Goal: Transaction & Acquisition: Purchase product/service

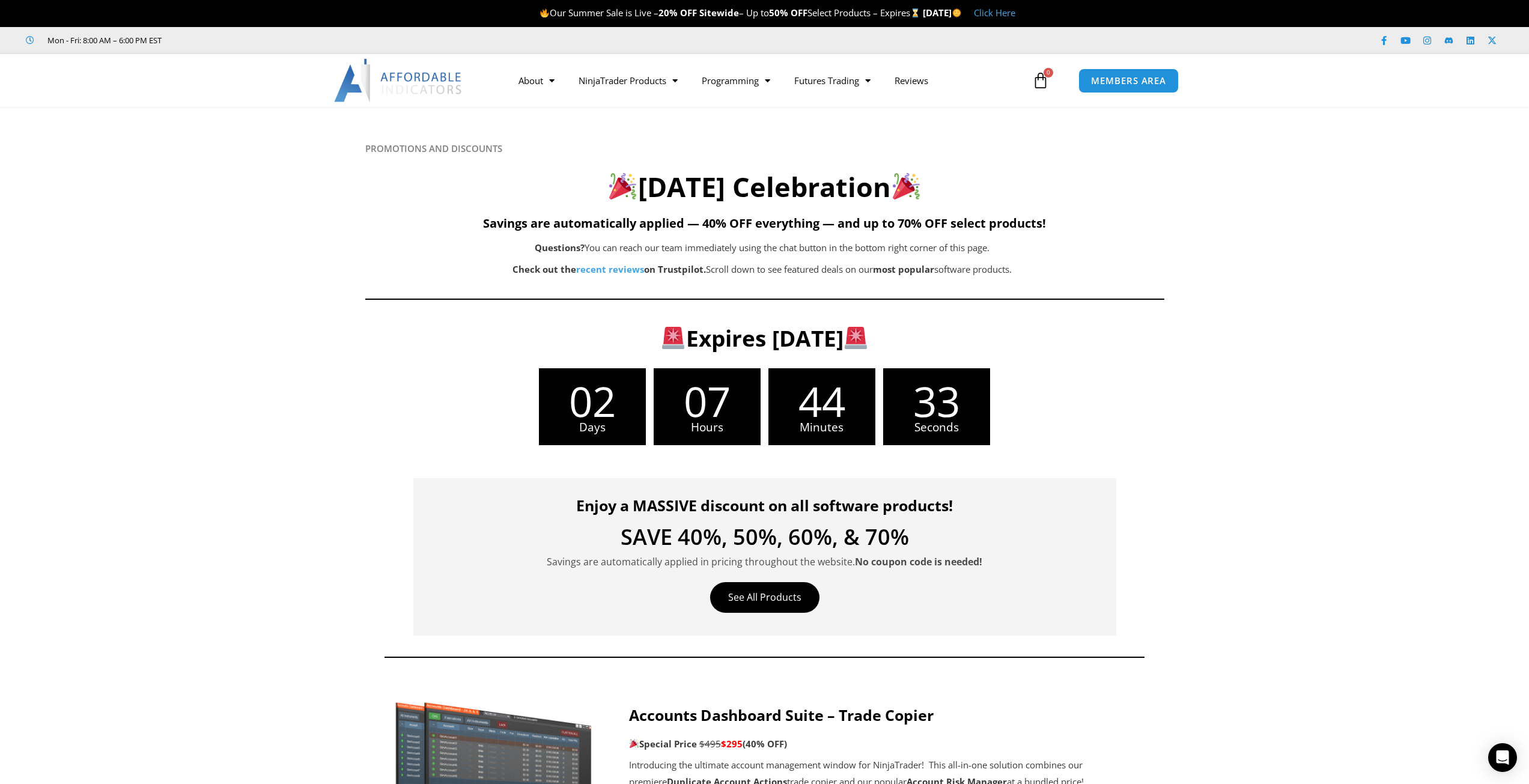
click at [404, 80] on img at bounding box center [399, 80] width 129 height 43
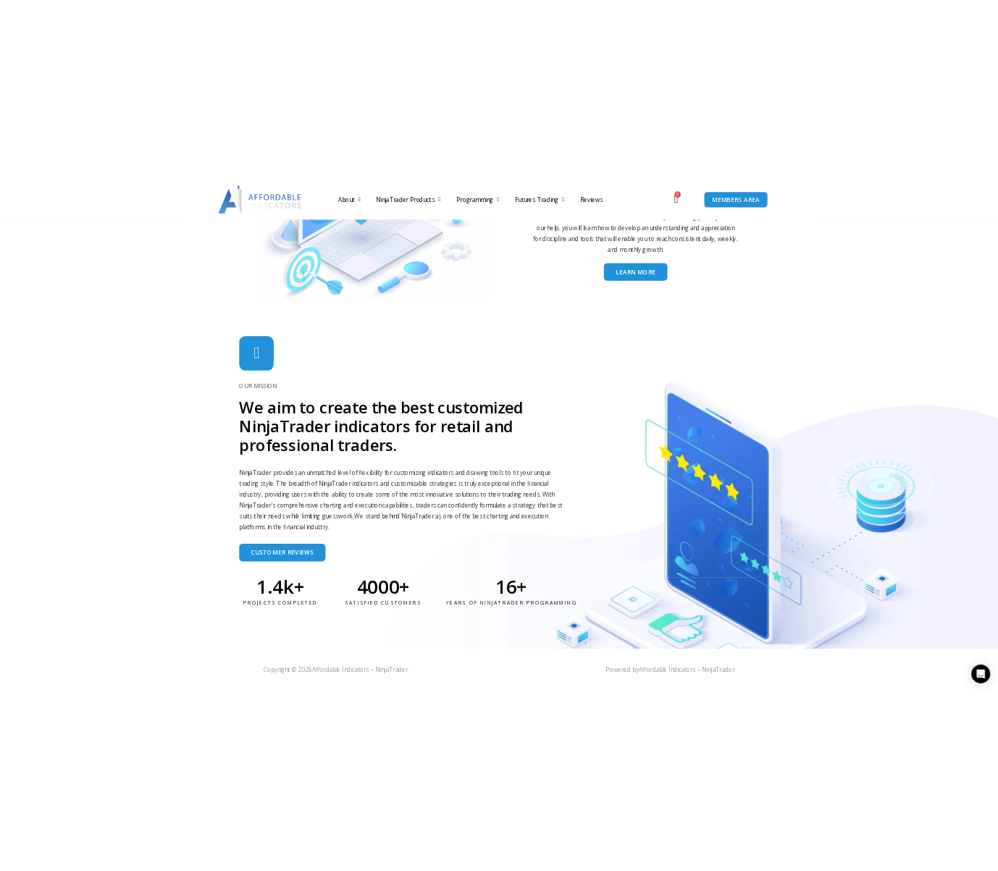
scroll to position [3229, 0]
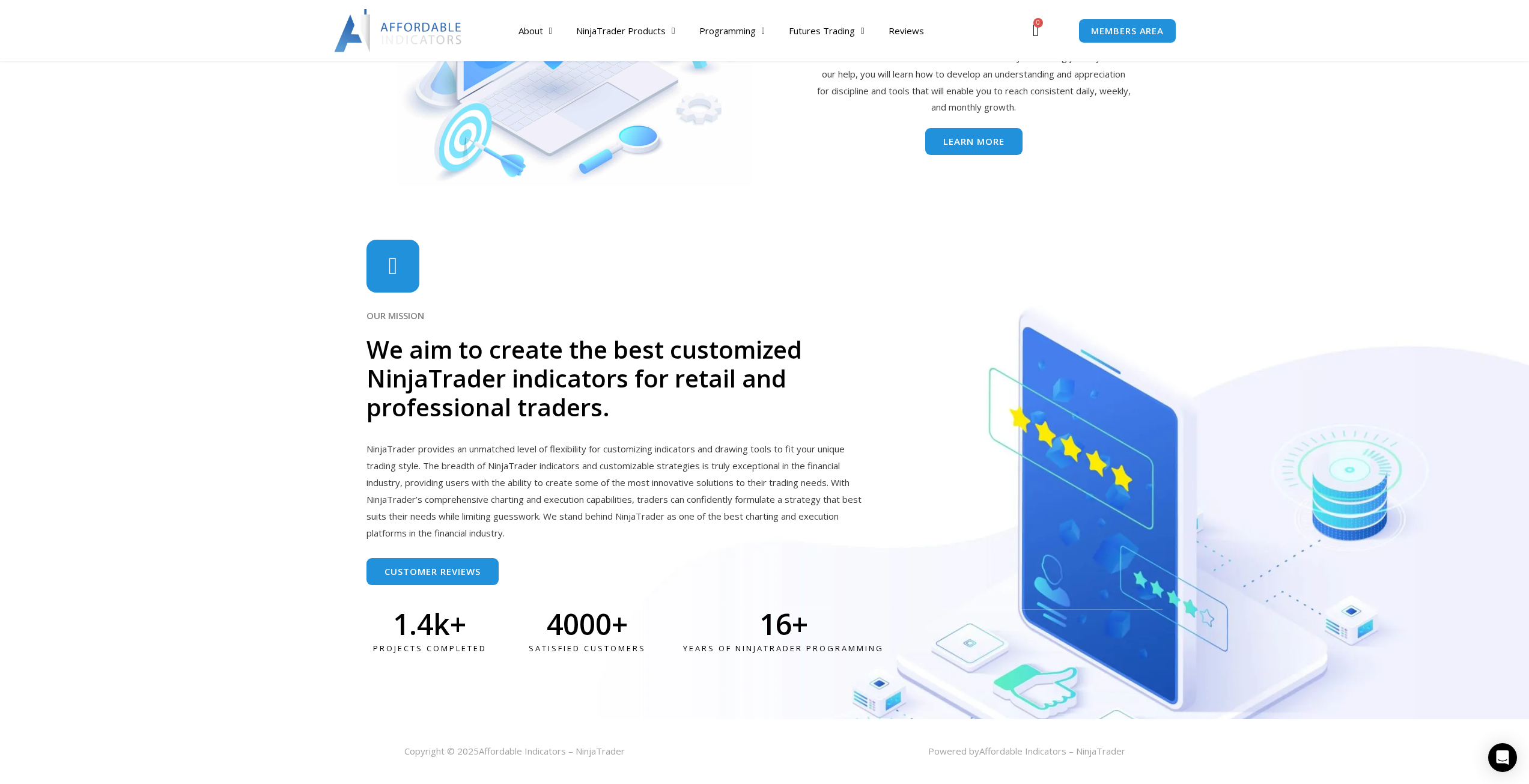
click at [961, 752] on div "Powered by Affordable Indicators – NinjaTrader" at bounding box center [951, 751] width 373 height 17
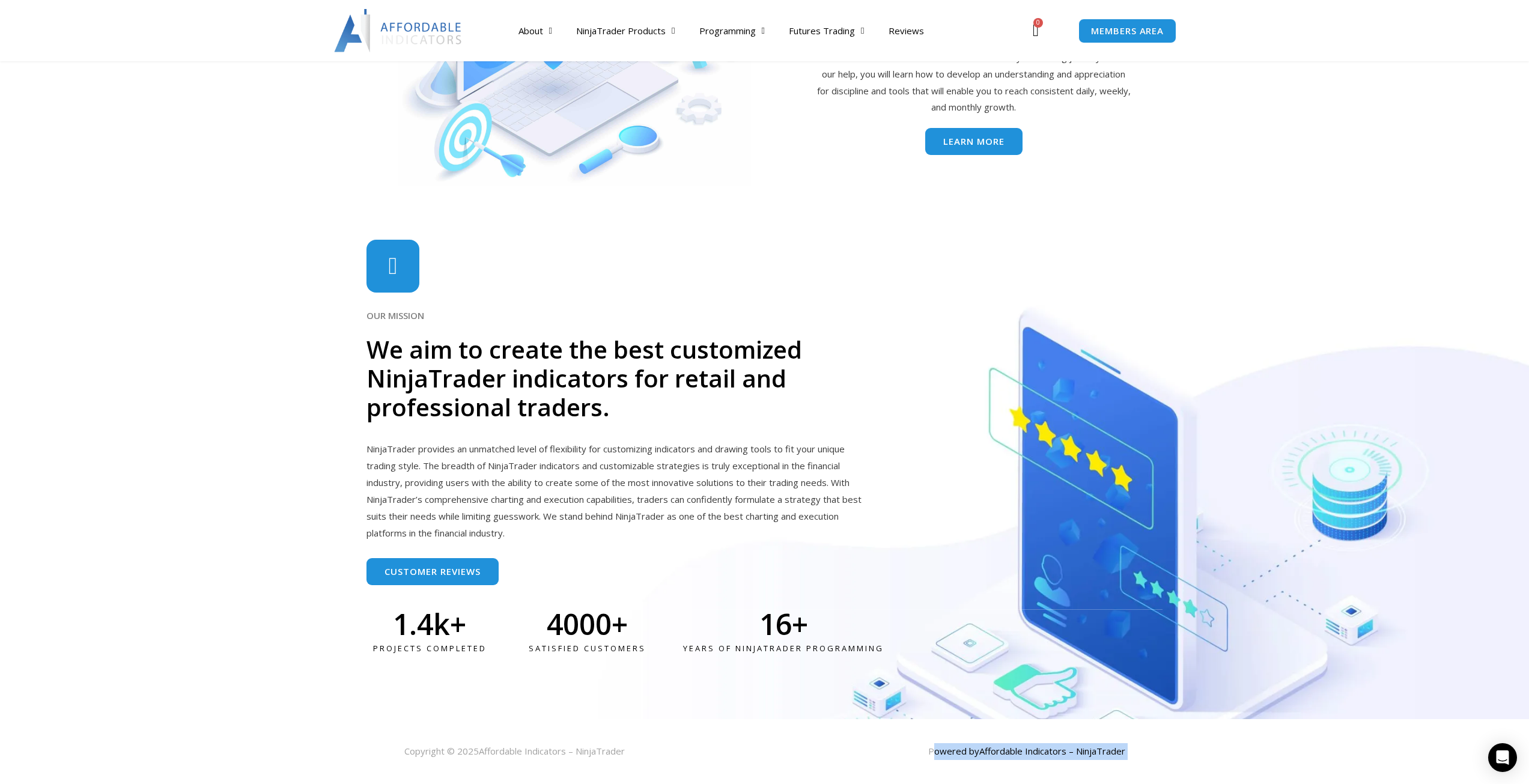
click at [961, 752] on div "Powered by Affordable Indicators – NinjaTrader" at bounding box center [951, 751] width 373 height 17
click at [580, 757] on span "Affordable Indicators – NinjaTrader" at bounding box center [552, 751] width 146 height 12
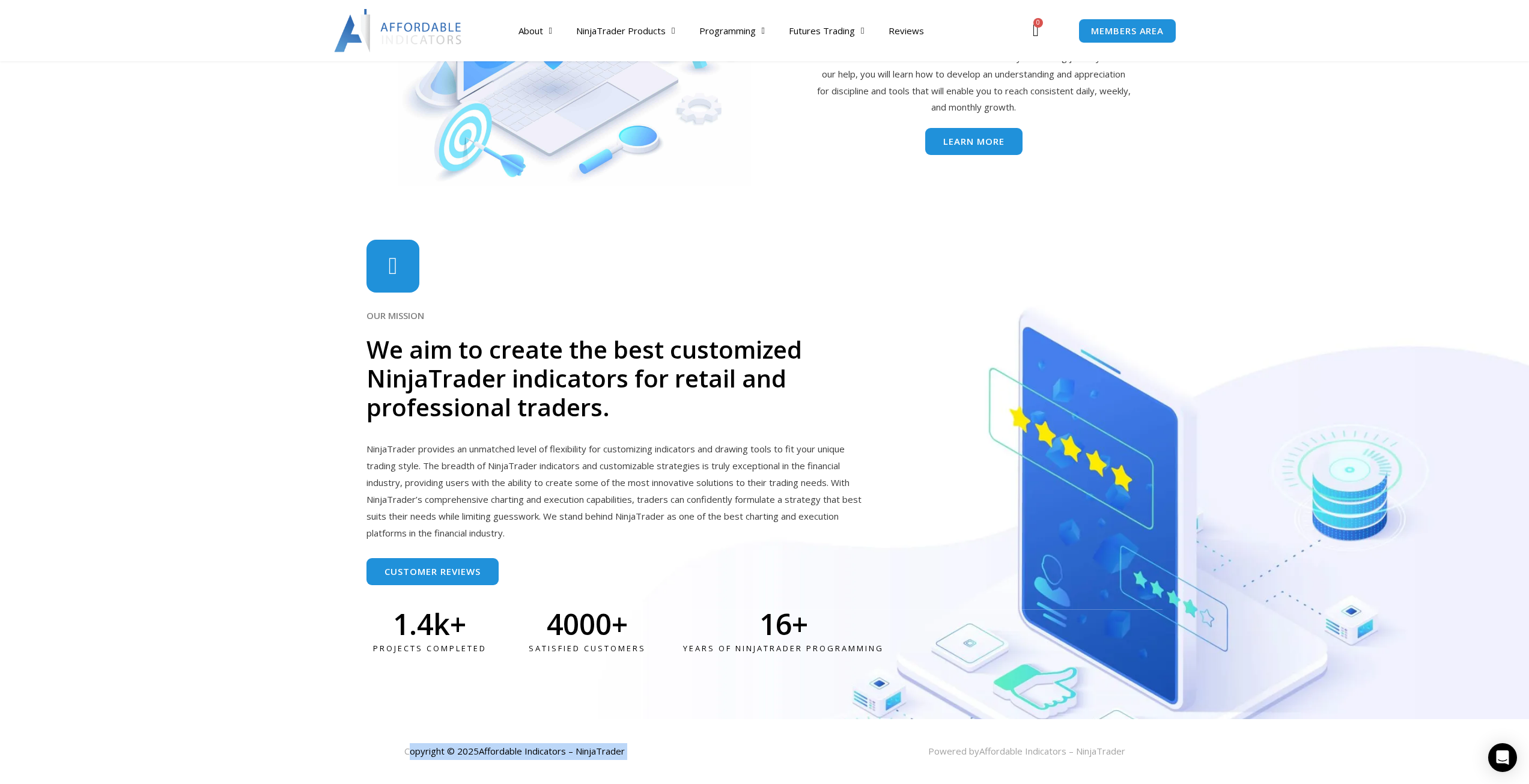
click at [580, 757] on span "Affordable Indicators – NinjaTrader" at bounding box center [552, 751] width 146 height 12
click at [740, 756] on div "Copyright © 2025 Affordable Indicators – NinjaTrader" at bounding box center [579, 751] width 373 height 17
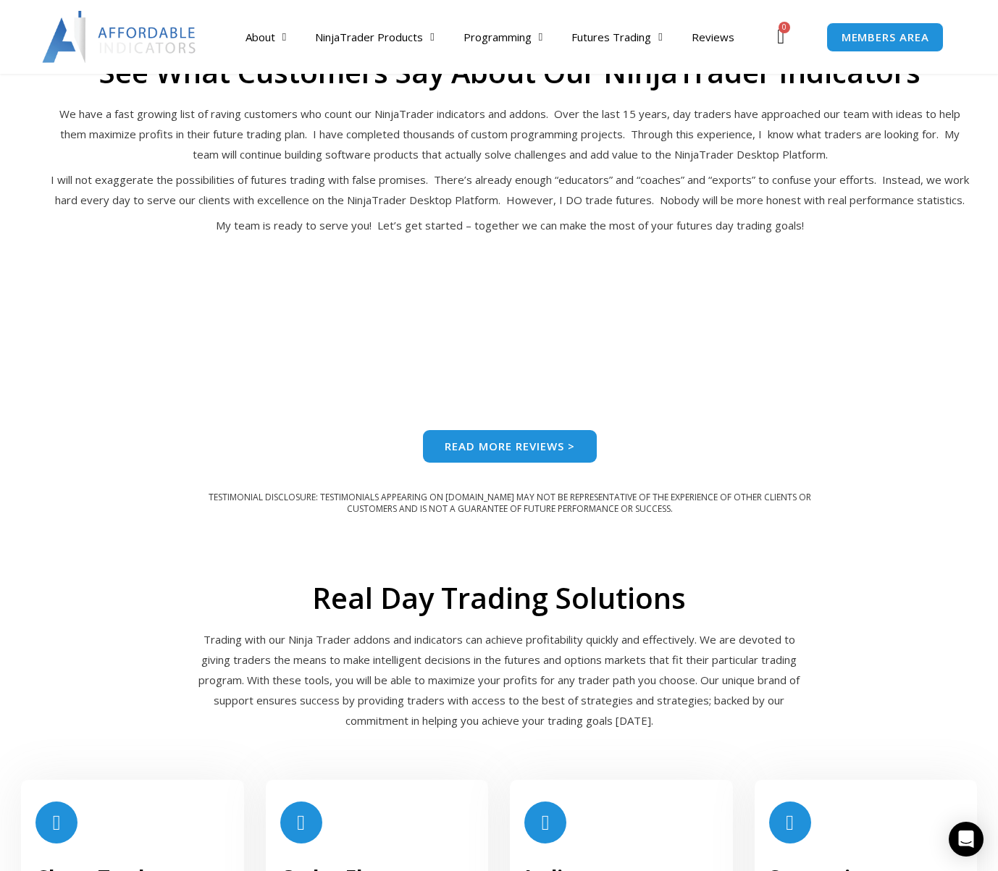
scroll to position [3303, 0]
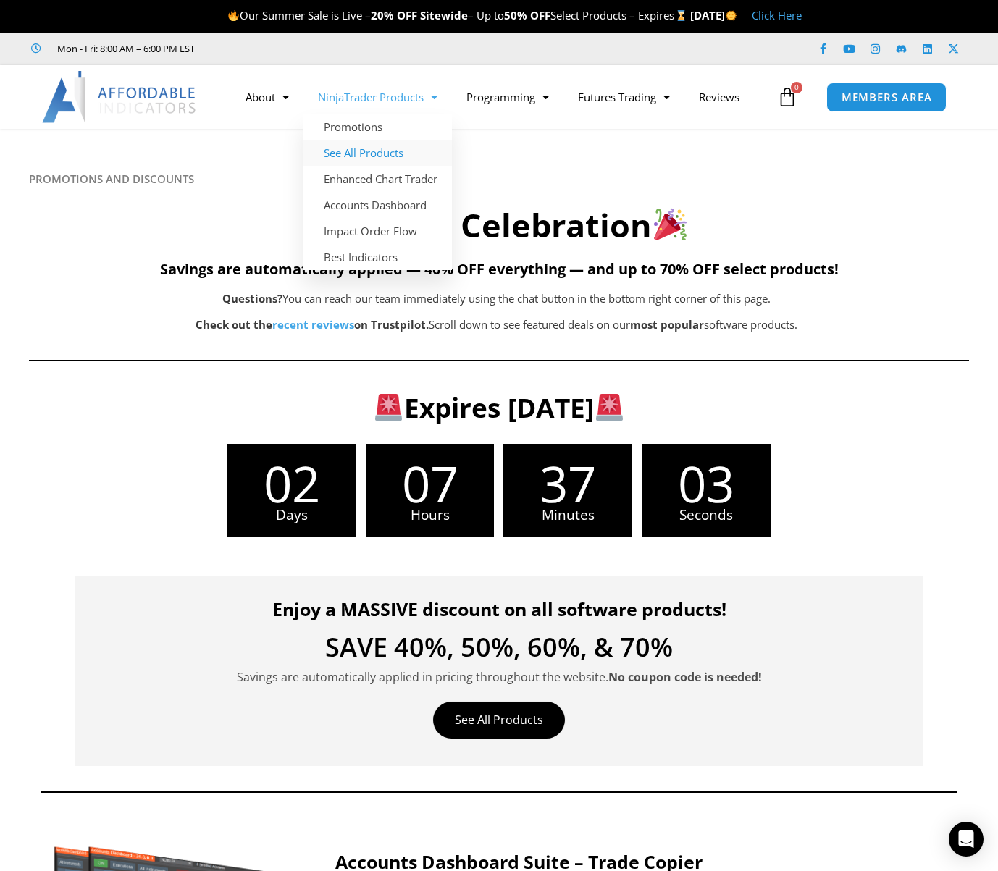
click at [387, 152] on link "See All Products" at bounding box center [377, 153] width 148 height 26
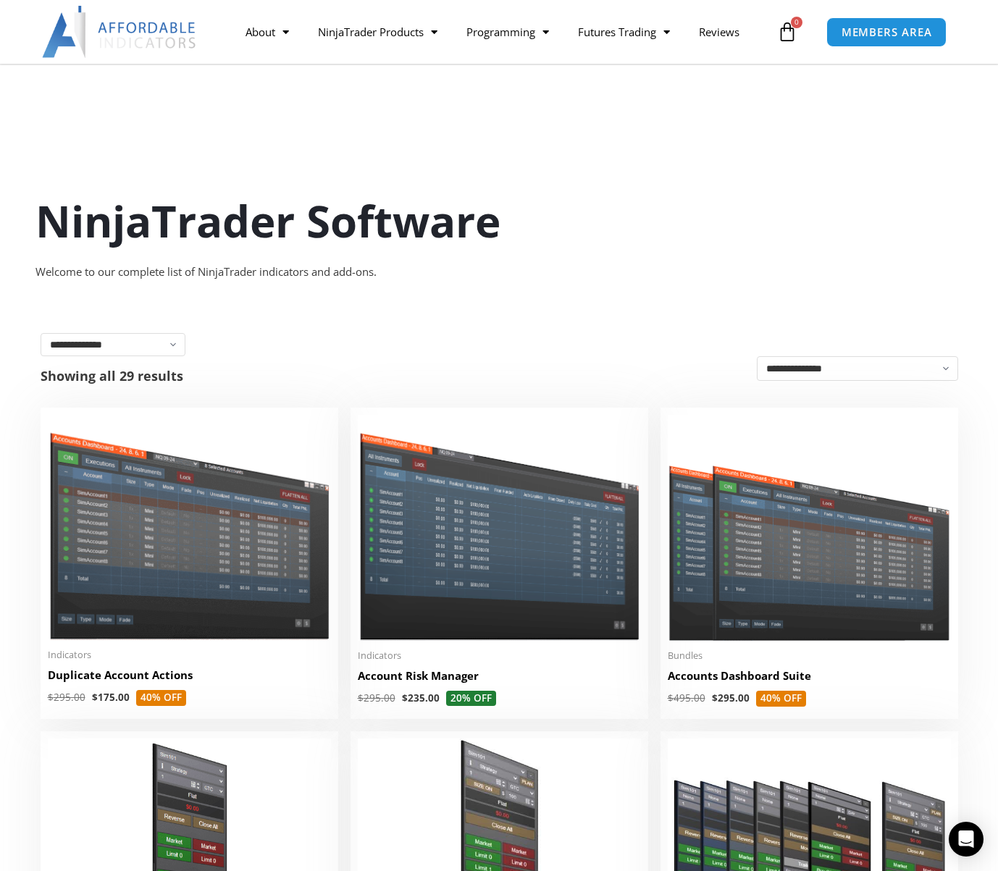
scroll to position [1887, 0]
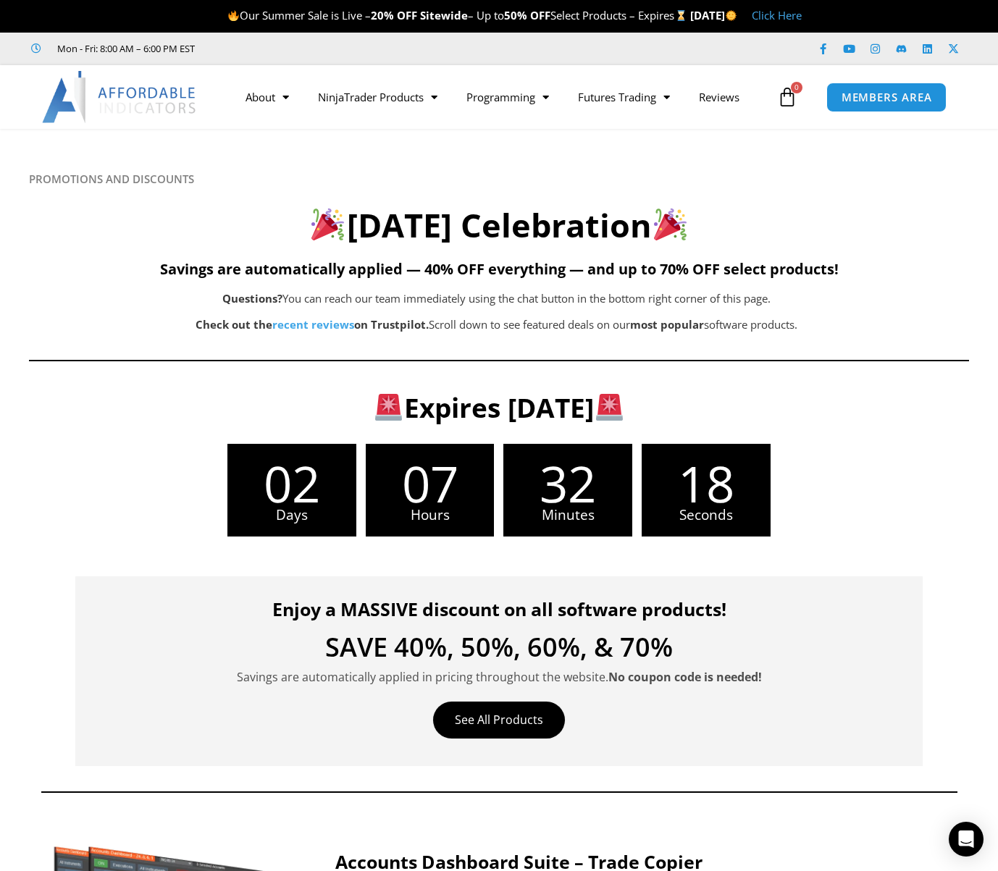
click at [662, 216] on h2 "Labor Day Celebration" at bounding box center [499, 225] width 940 height 43
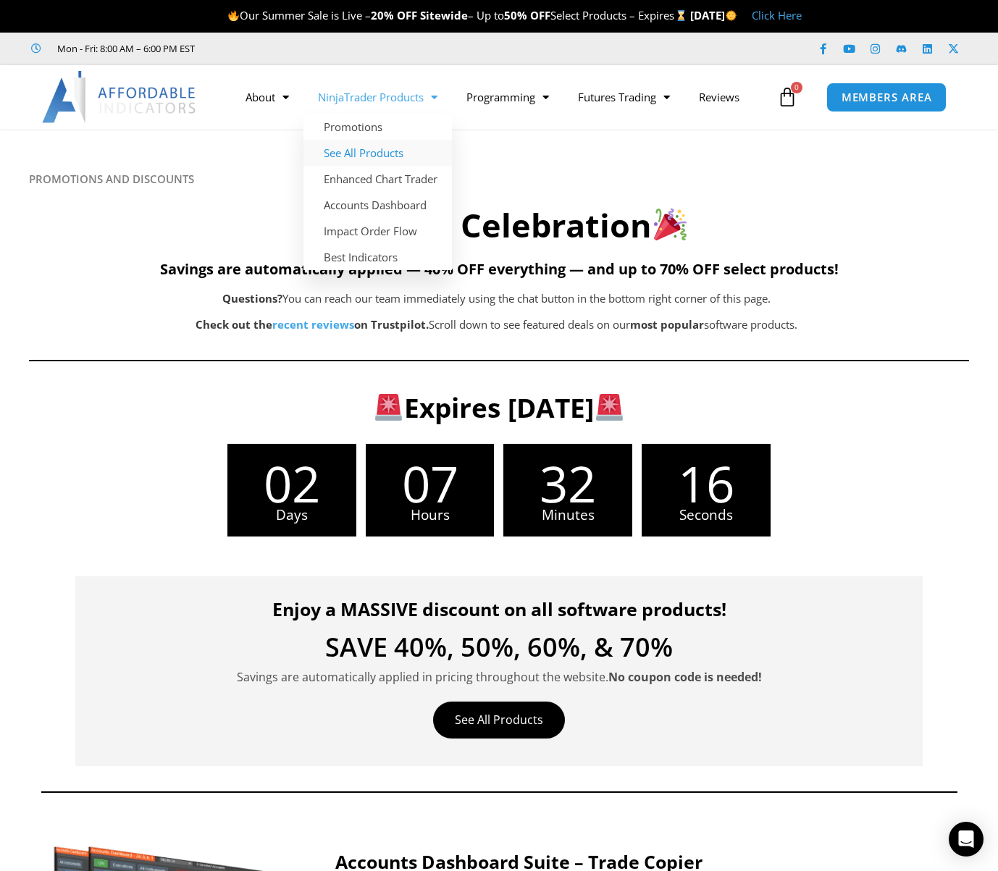
click at [377, 147] on link "See All Products" at bounding box center [377, 153] width 148 height 26
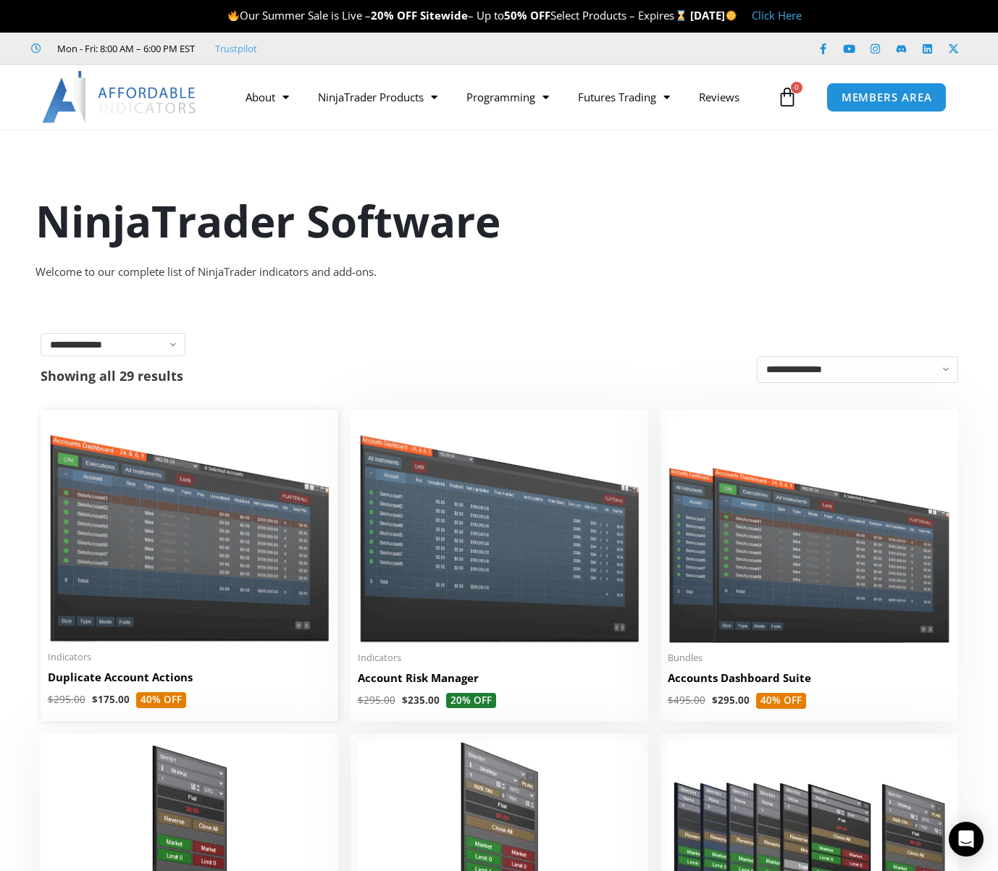
click at [202, 553] on img at bounding box center [189, 529] width 283 height 225
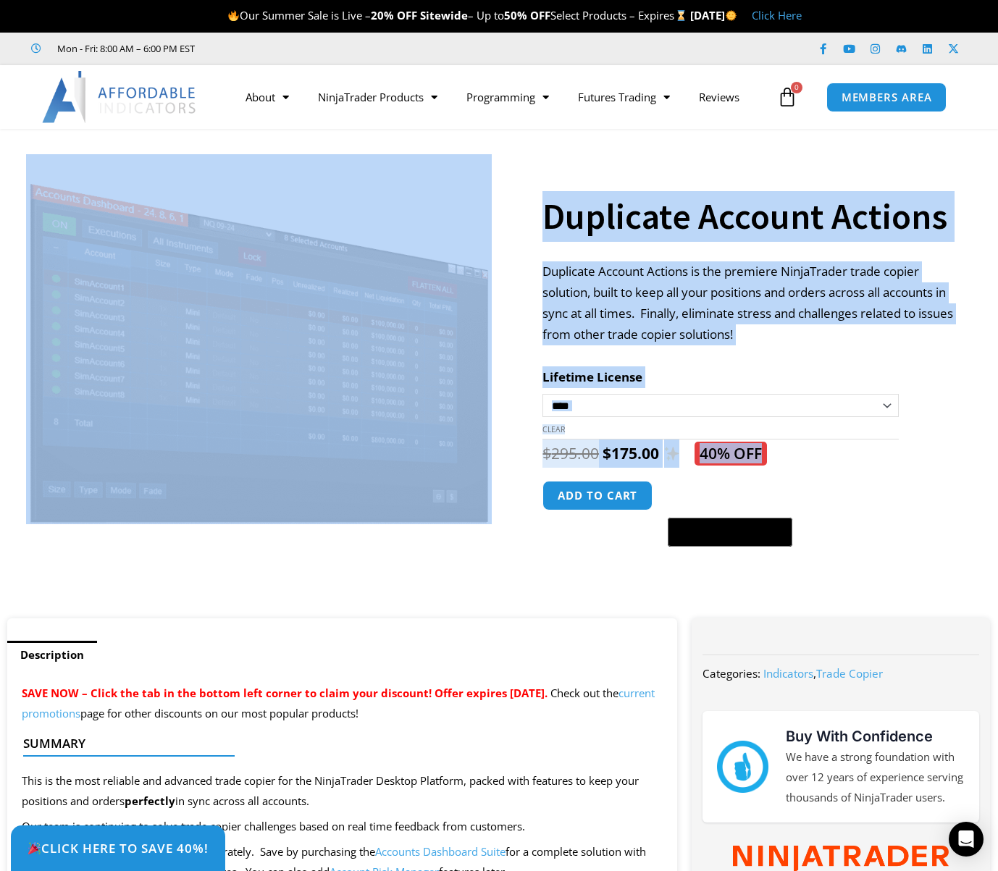
drag, startPoint x: 793, startPoint y: 458, endPoint x: 431, endPoint y: 214, distance: 436.3
click at [431, 214] on div "**********" at bounding box center [499, 380] width 998 height 475
click at [428, 202] on img at bounding box center [258, 339] width 465 height 370
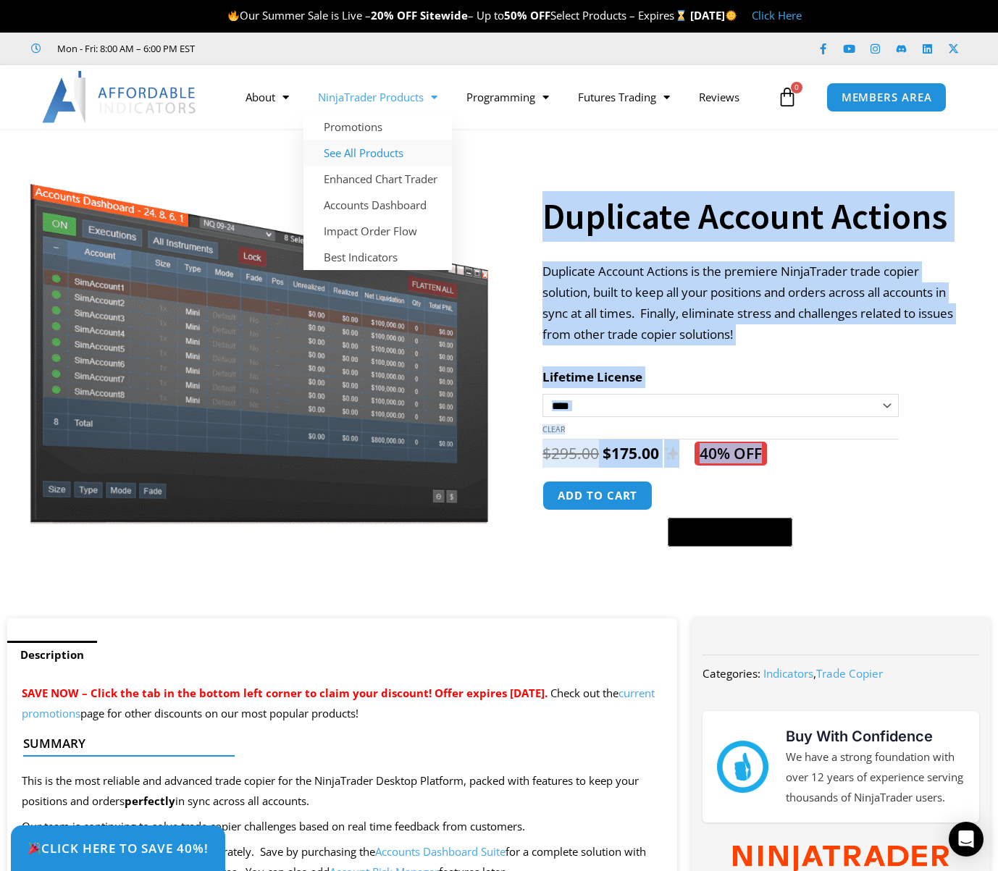
click at [361, 146] on link "See All Products" at bounding box center [377, 153] width 148 height 26
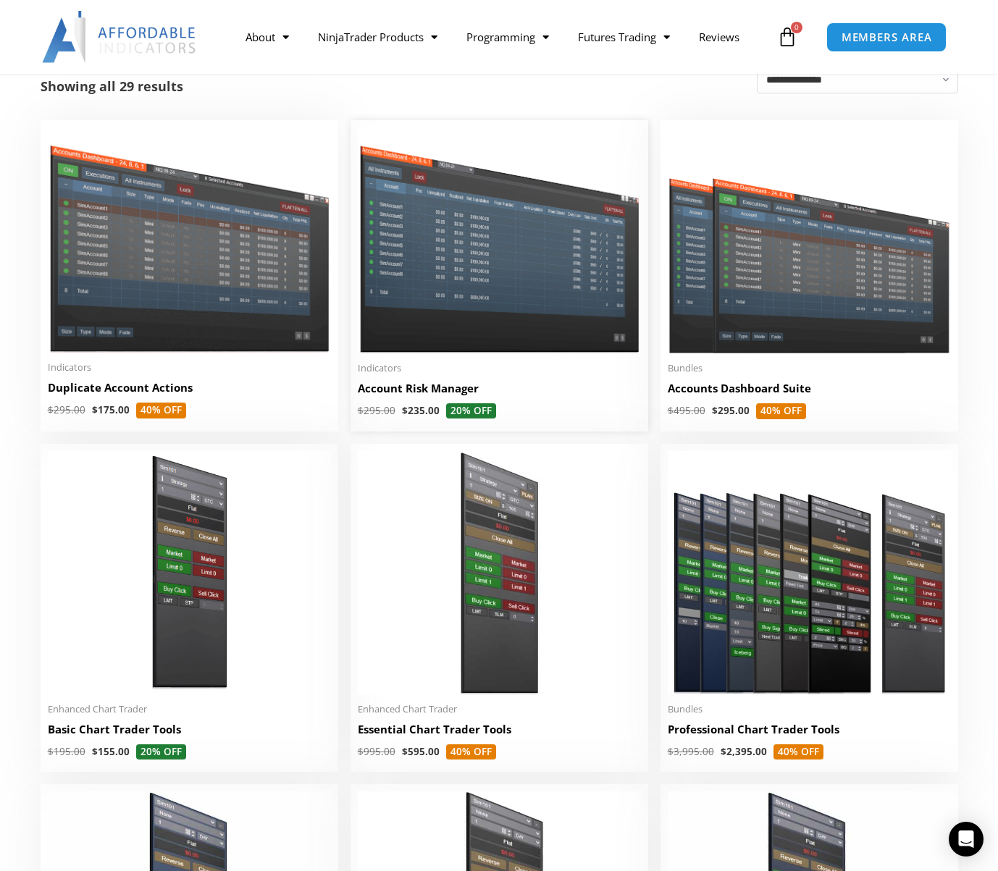
scroll to position [145, 0]
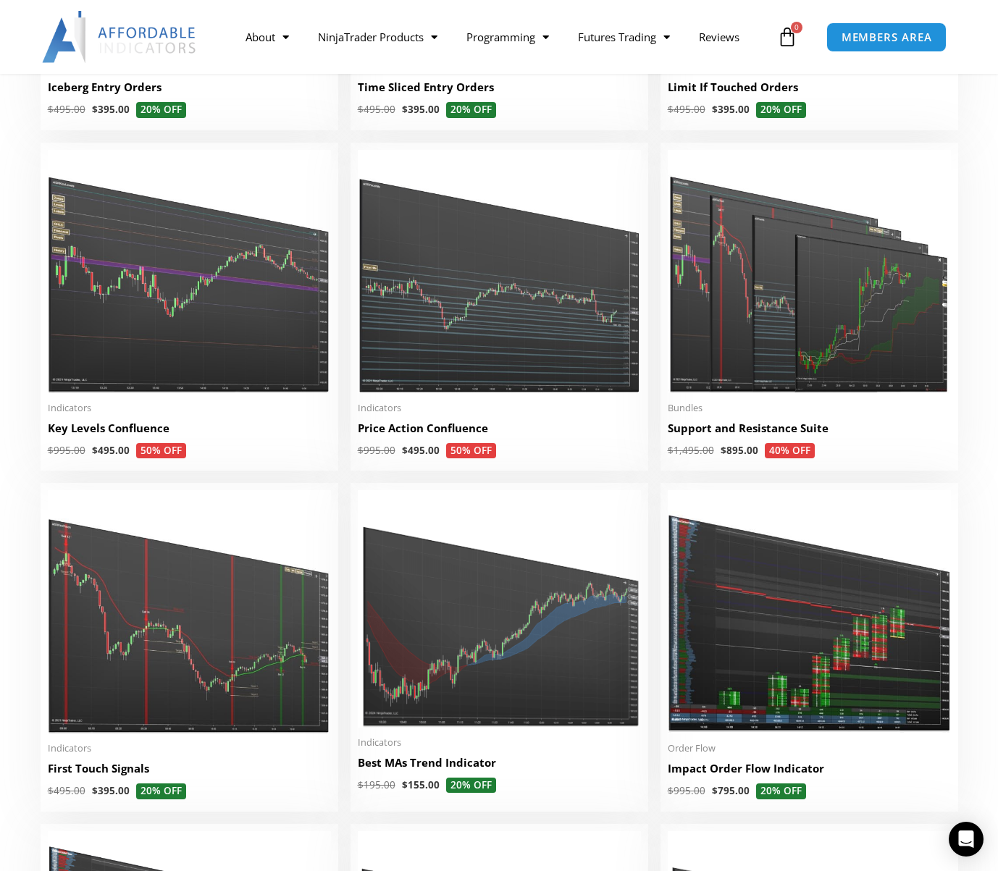
scroll to position [2027, 0]
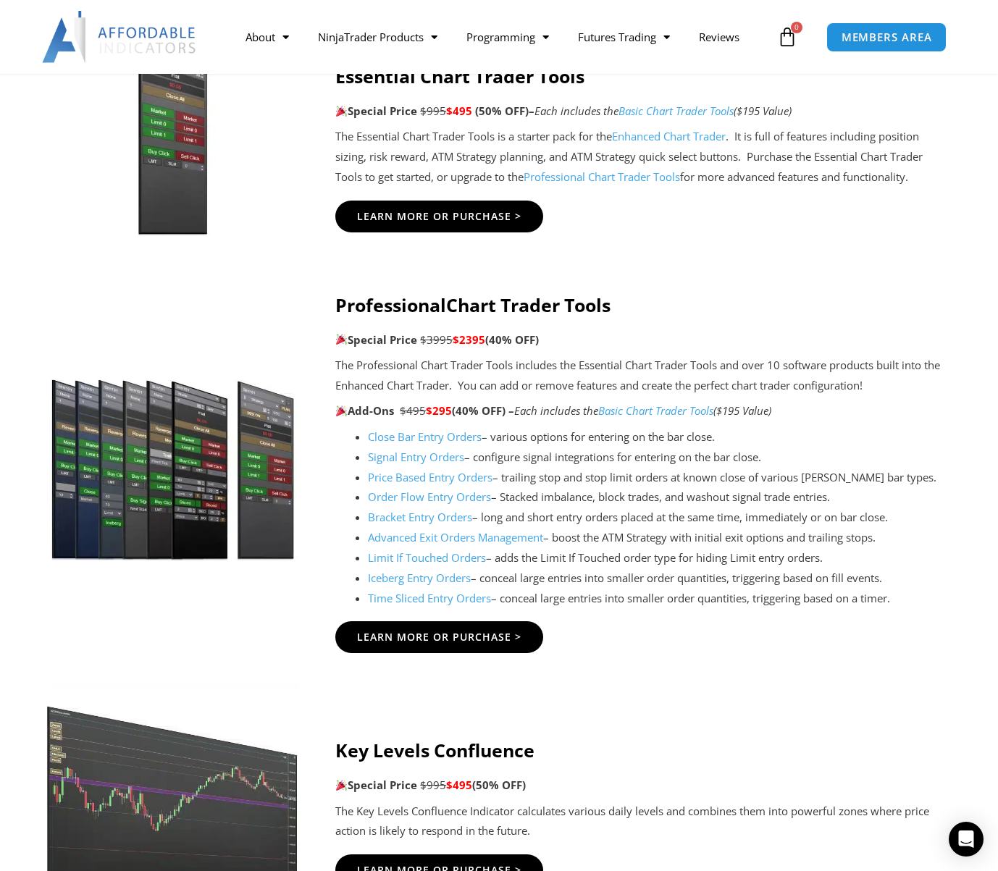
scroll to position [1013, 0]
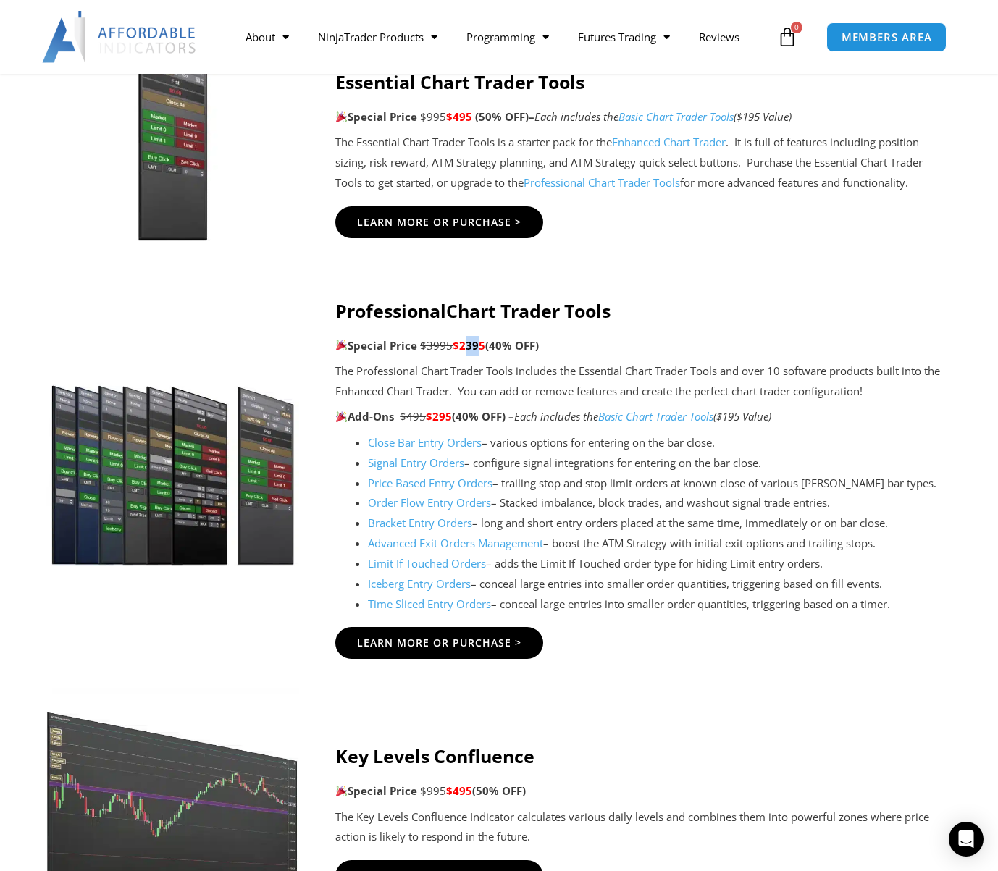
drag, startPoint x: 476, startPoint y: 345, endPoint x: 463, endPoint y: 343, distance: 13.2
click at [463, 343] on span "$2395" at bounding box center [468, 345] width 33 height 14
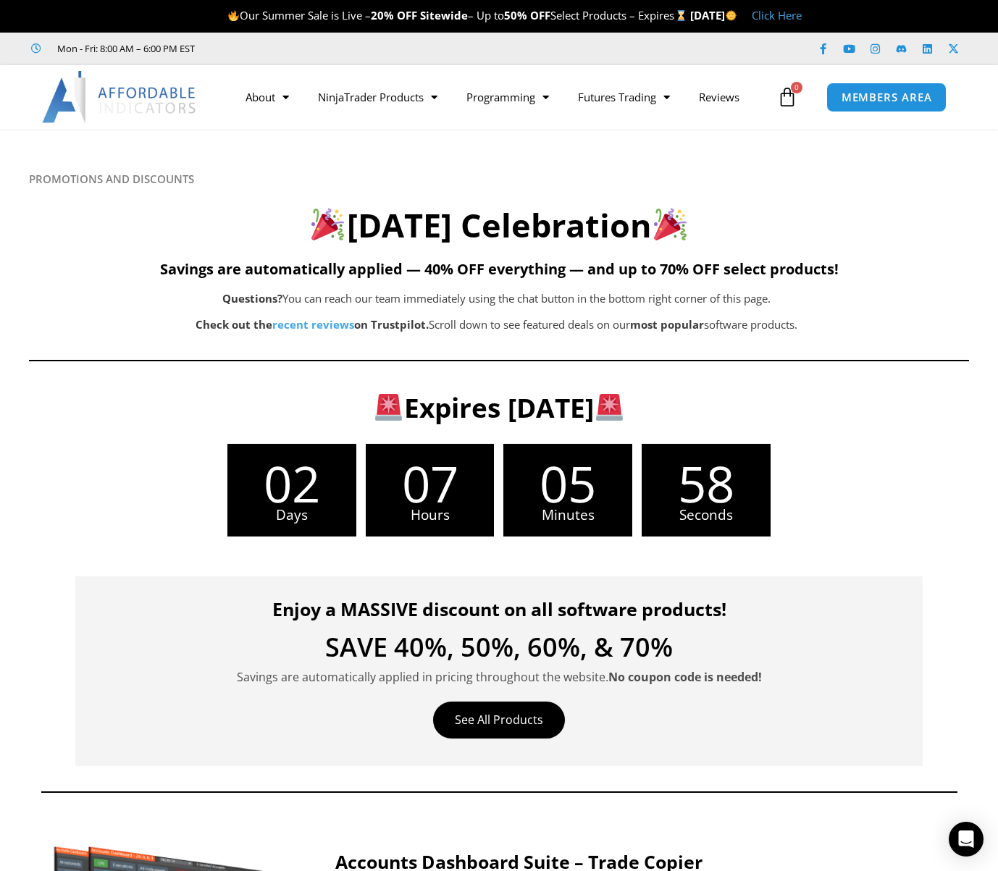
scroll to position [434, 0]
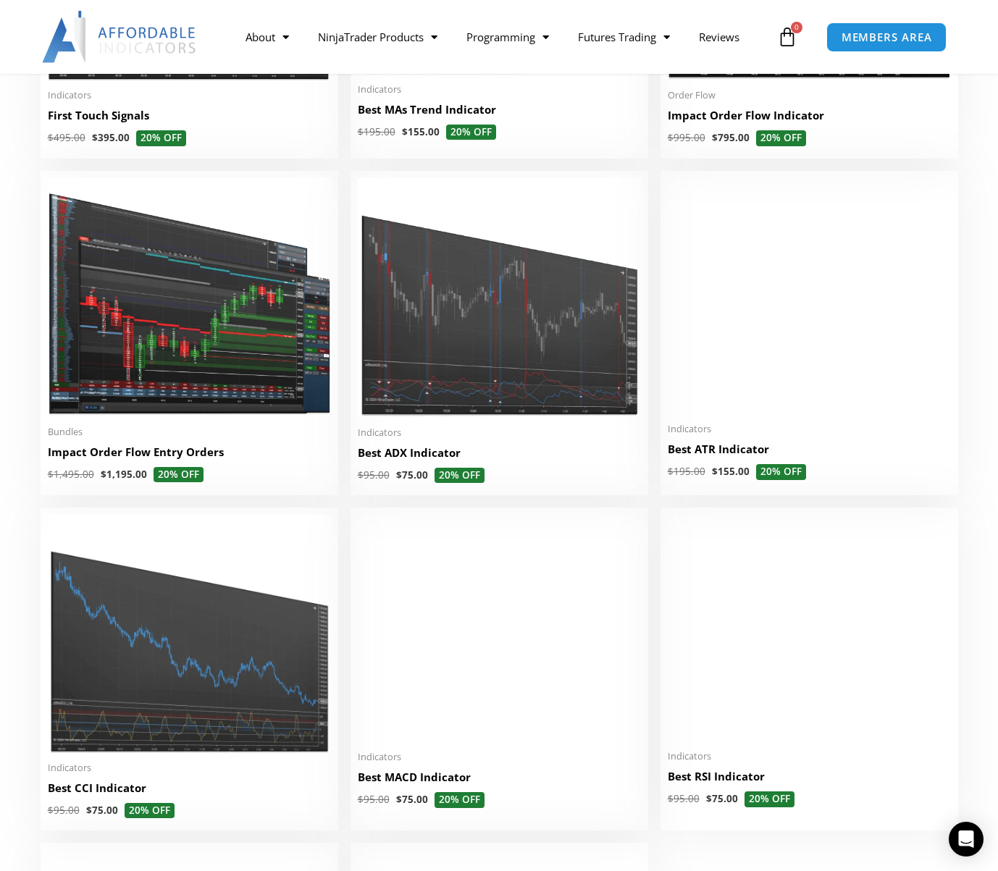
scroll to position [2461, 0]
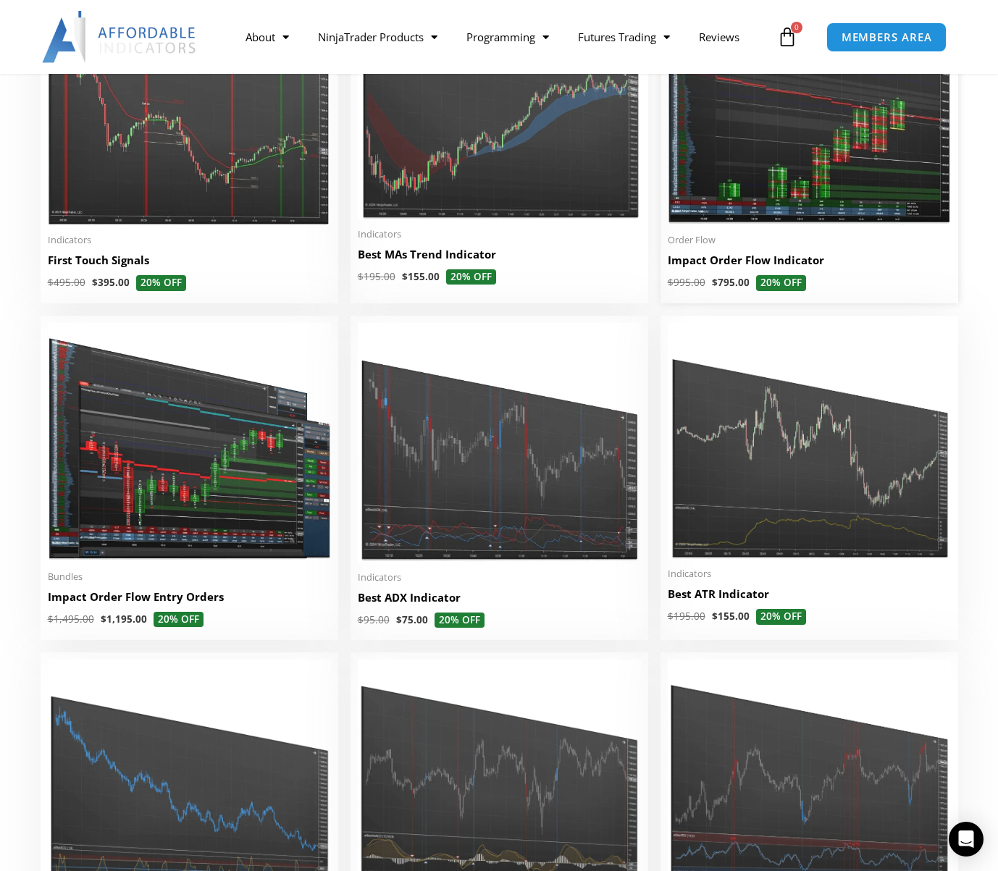
click at [764, 261] on h2 "Impact Order Flow Indicator" at bounding box center [808, 260] width 283 height 15
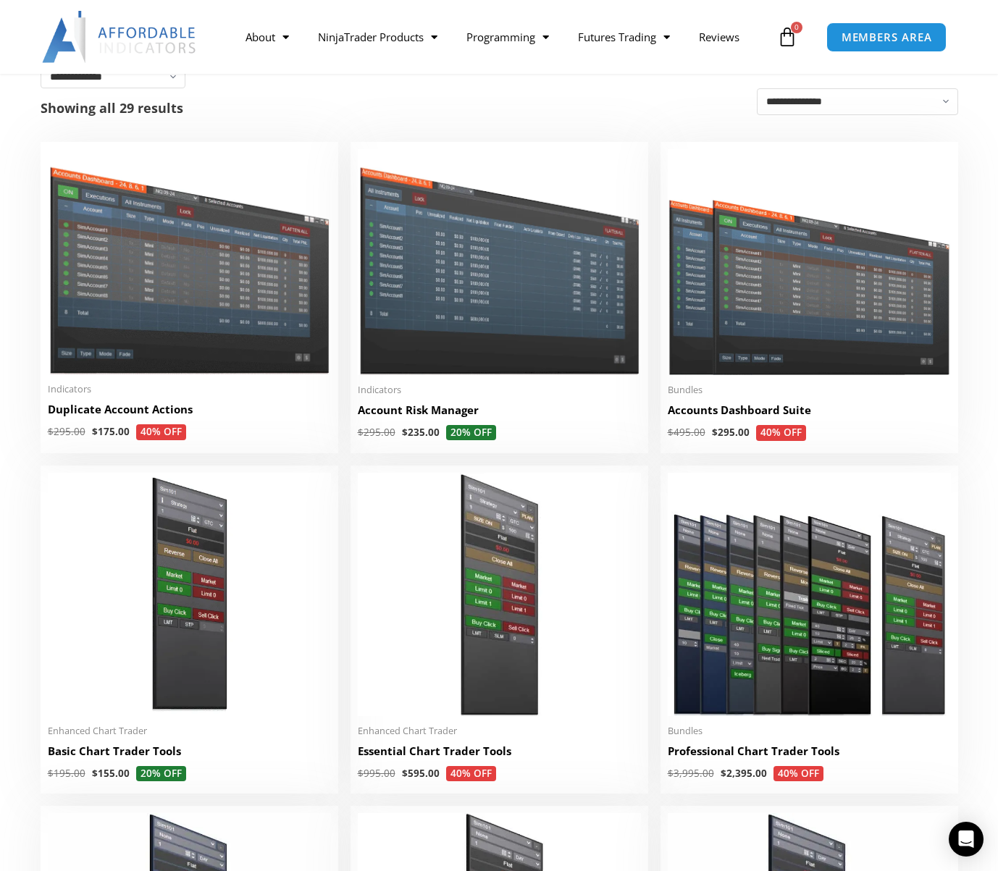
scroll to position [290, 0]
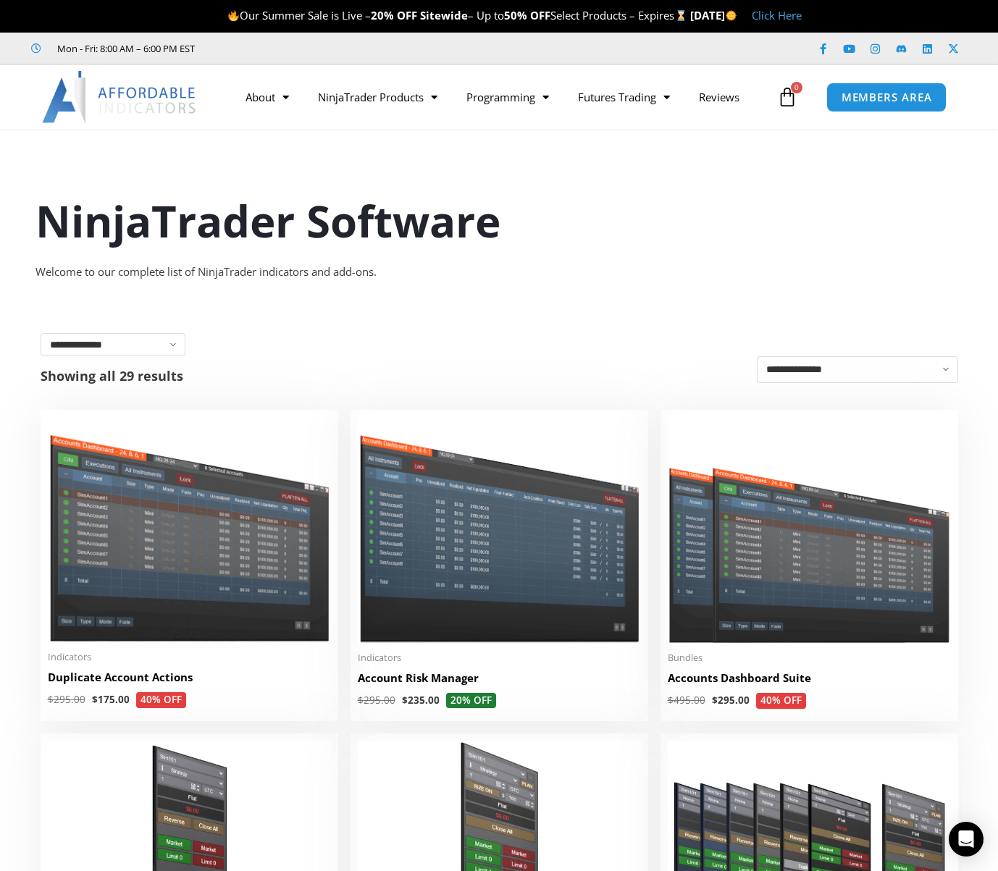
scroll to position [290, 0]
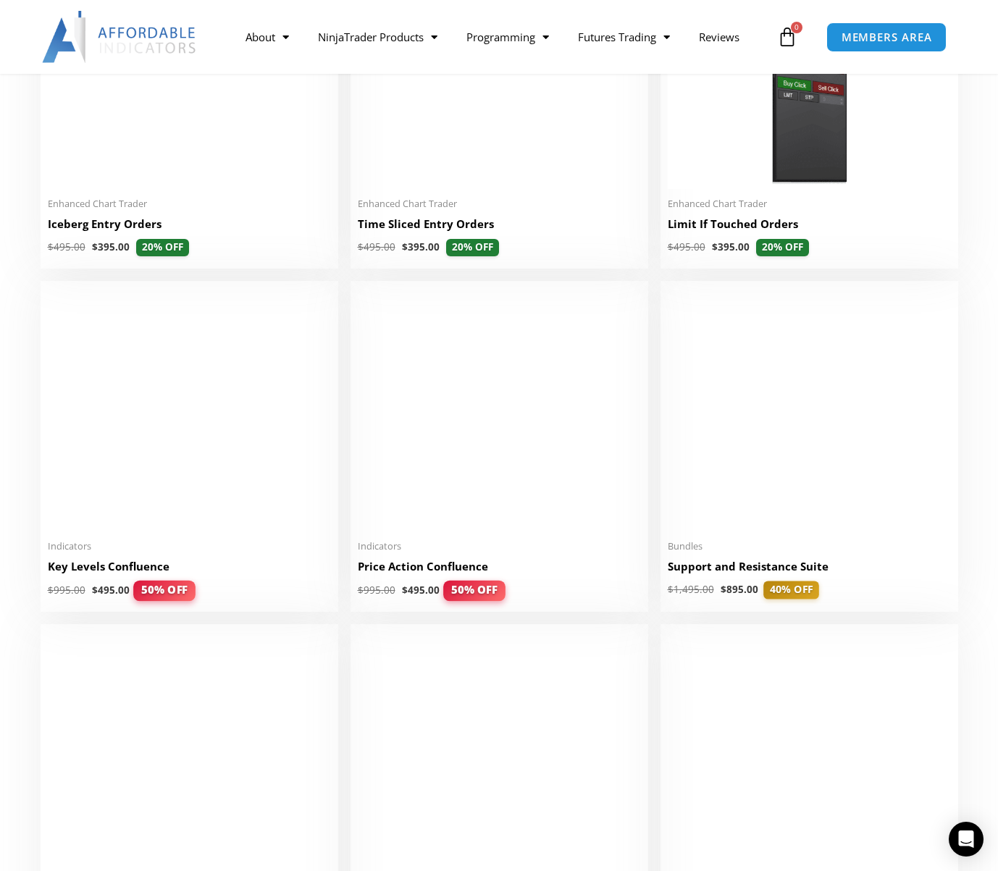
scroll to position [1882, 0]
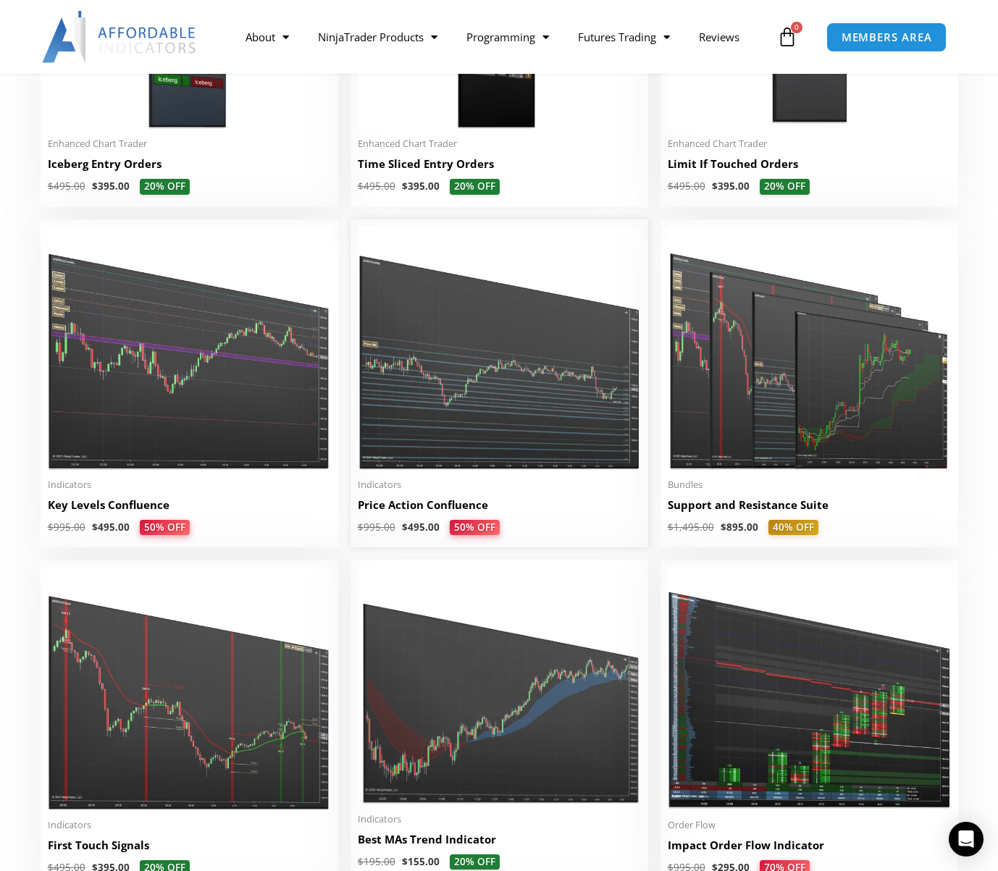
scroll to position [2021, 0]
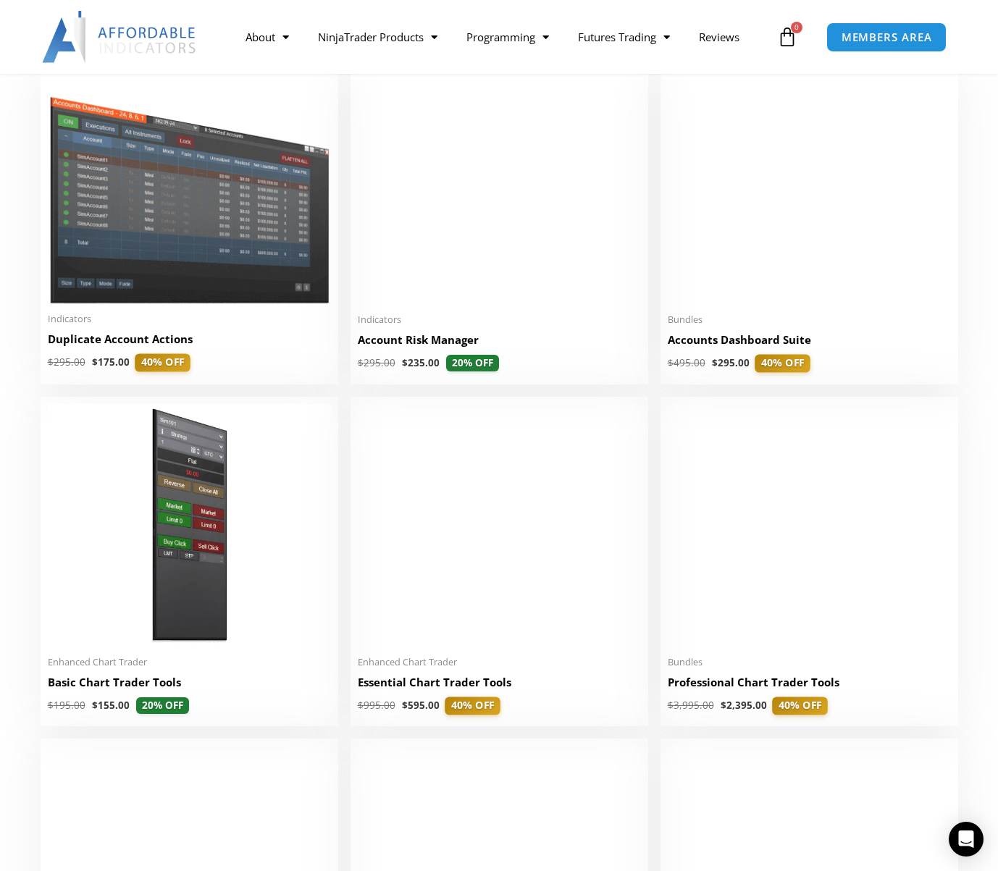
scroll to position [434, 0]
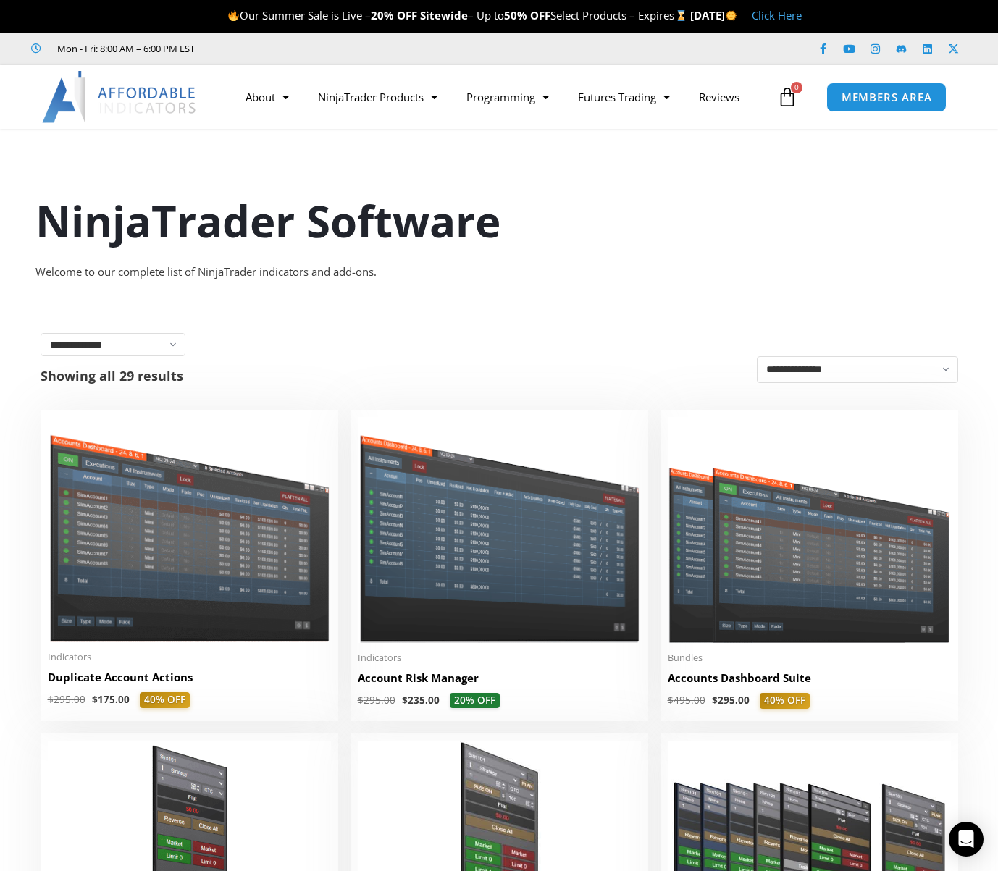
scroll to position [145, 0]
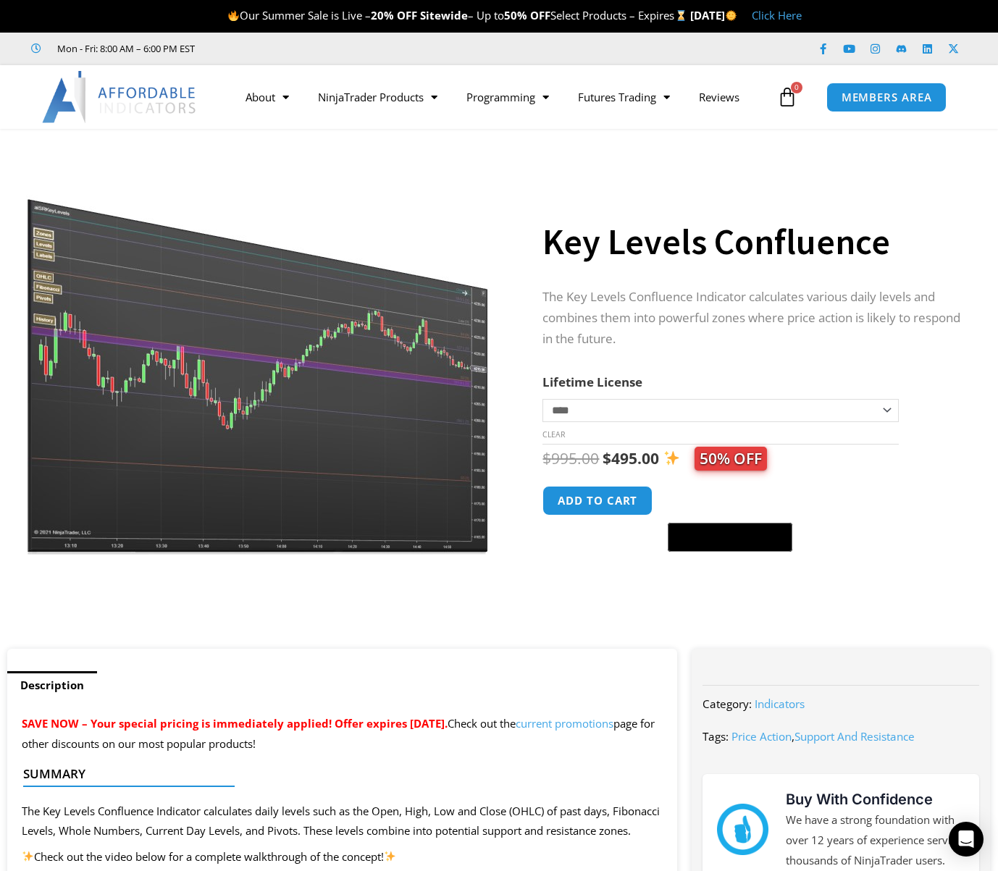
drag, startPoint x: 778, startPoint y: 457, endPoint x: 805, endPoint y: 458, distance: 26.8
click at [805, 458] on div "$ 995.00 Original price was: $995.00. $ 495.00 Current price is: $495.00. 50% O…" at bounding box center [751, 458] width 419 height 28
click at [726, 458] on span "50% OFF" at bounding box center [730, 459] width 72 height 24
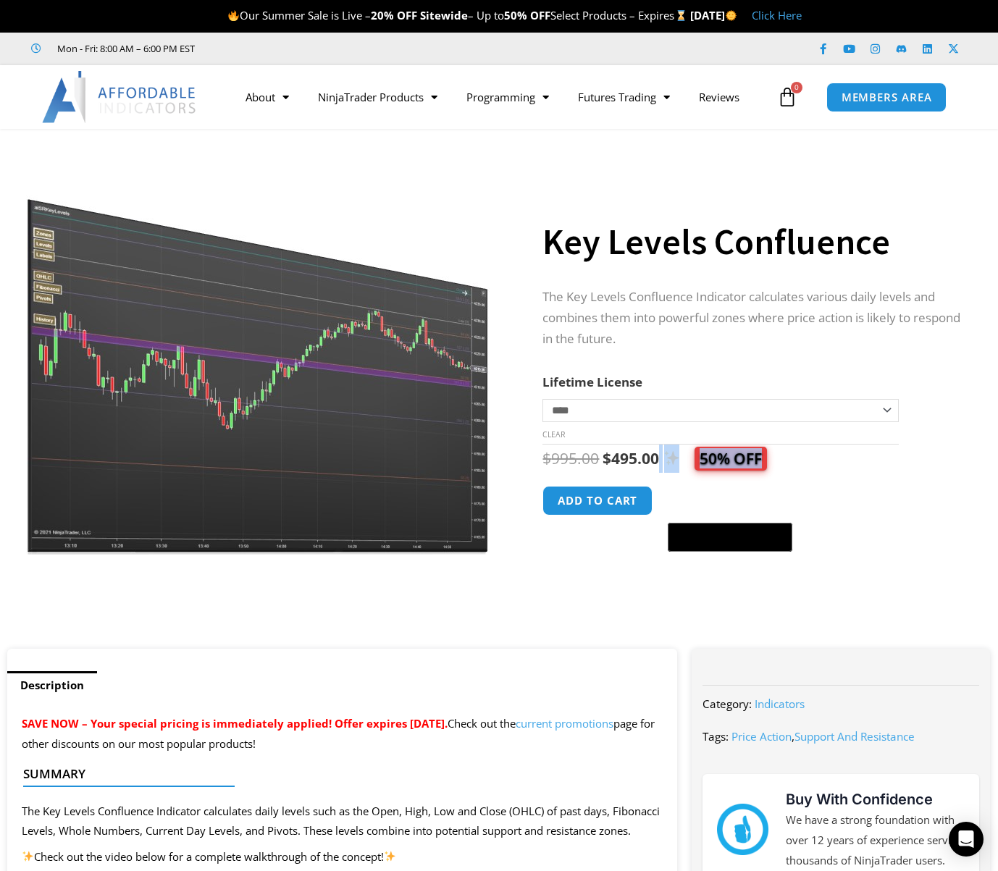
click at [726, 458] on span "50% OFF" at bounding box center [730, 459] width 72 height 24
click at [771, 368] on div "**********" at bounding box center [751, 384] width 419 height 530
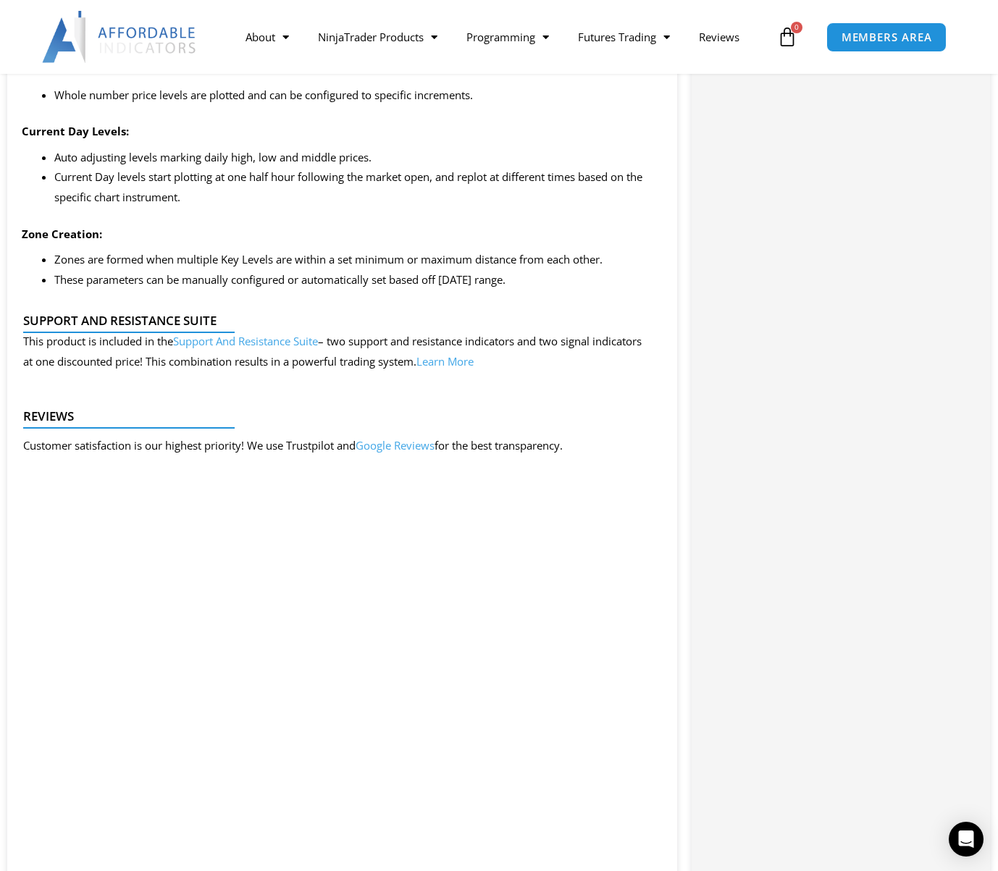
scroll to position [1593, 0]
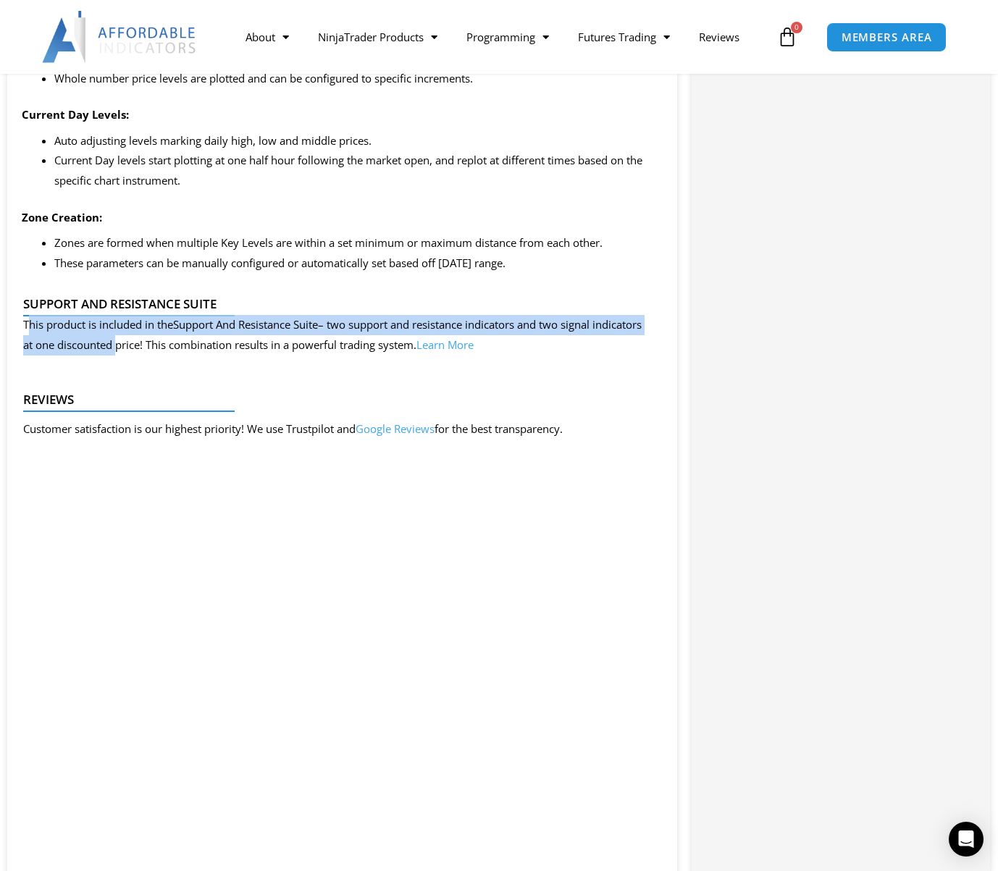
drag, startPoint x: 156, startPoint y: 367, endPoint x: 32, endPoint y: 345, distance: 126.5
click at [32, 345] on p "This product is included in the Support And Resistance Suite – two support and …" at bounding box center [336, 335] width 626 height 41
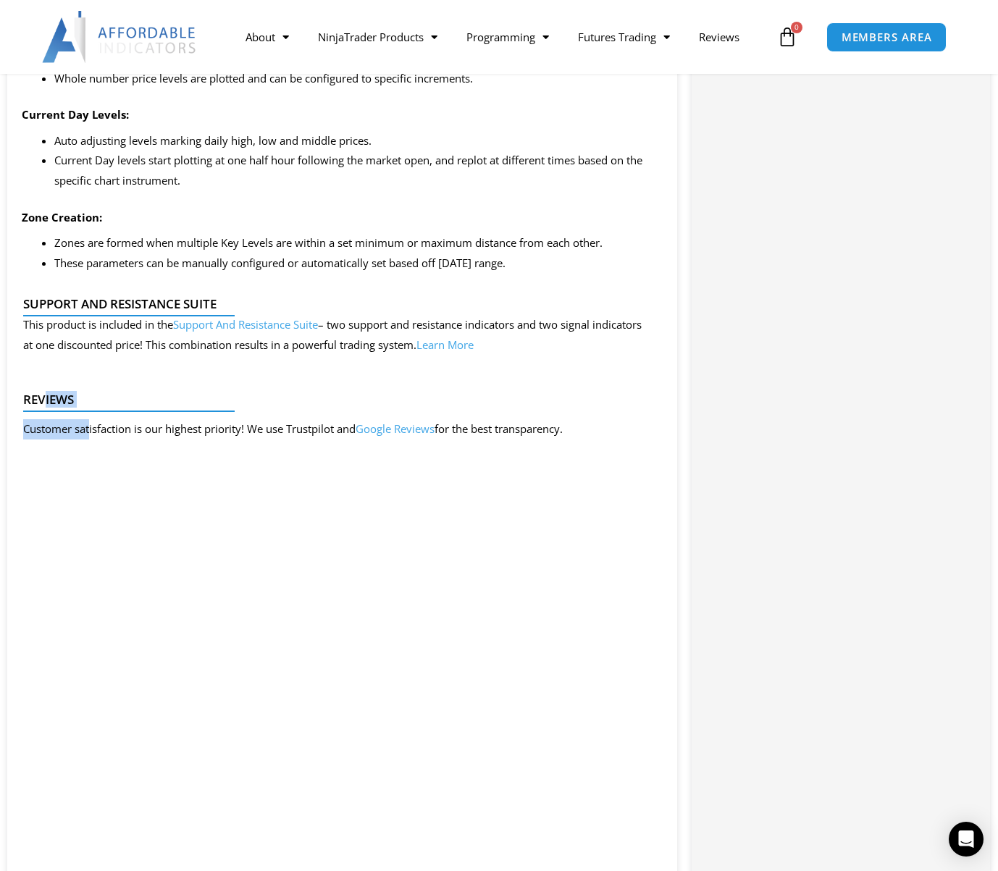
drag, startPoint x: 91, startPoint y: 444, endPoint x: 43, endPoint y: 415, distance: 56.9
click at [43, 415] on div "Reviews Customer satisfaction is our highest priority! We use Trustpilot and Go…" at bounding box center [336, 418] width 641 height 67
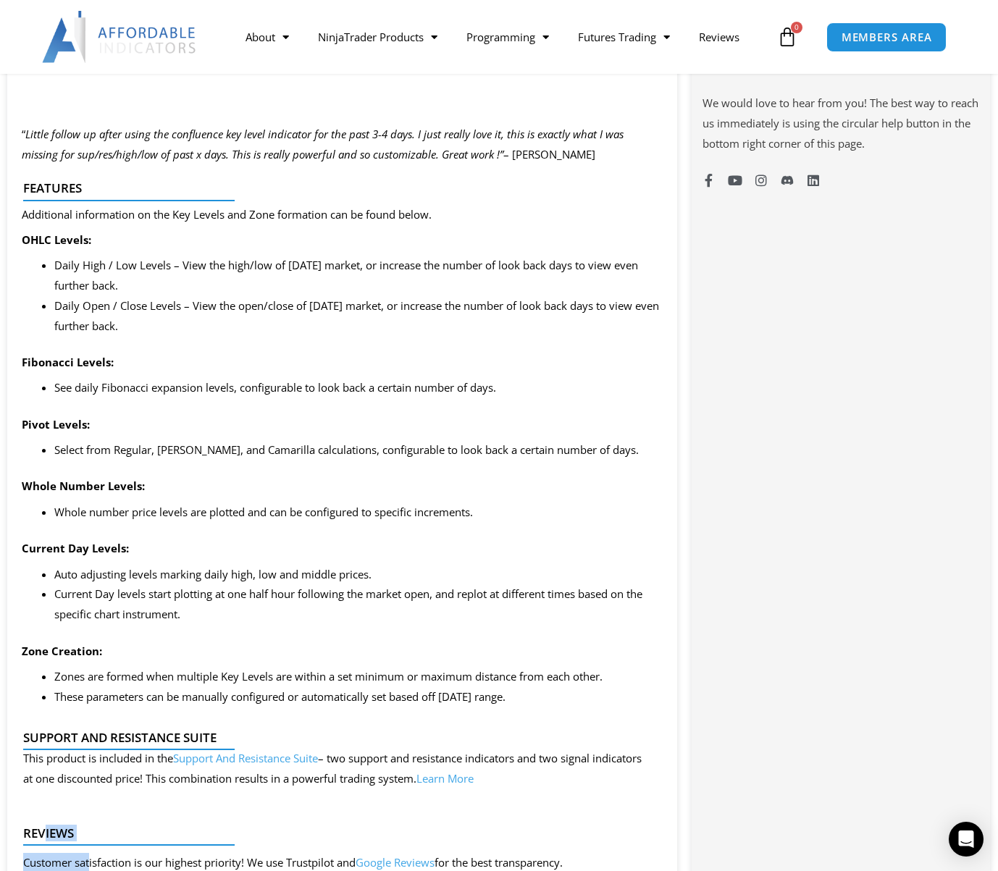
scroll to position [1158, 0]
drag, startPoint x: 72, startPoint y: 225, endPoint x: 31, endPoint y: 194, distance: 51.1
click at [31, 194] on div "Features" at bounding box center [336, 194] width 641 height 41
click at [25, 196] on h4 "Features" at bounding box center [336, 189] width 626 height 14
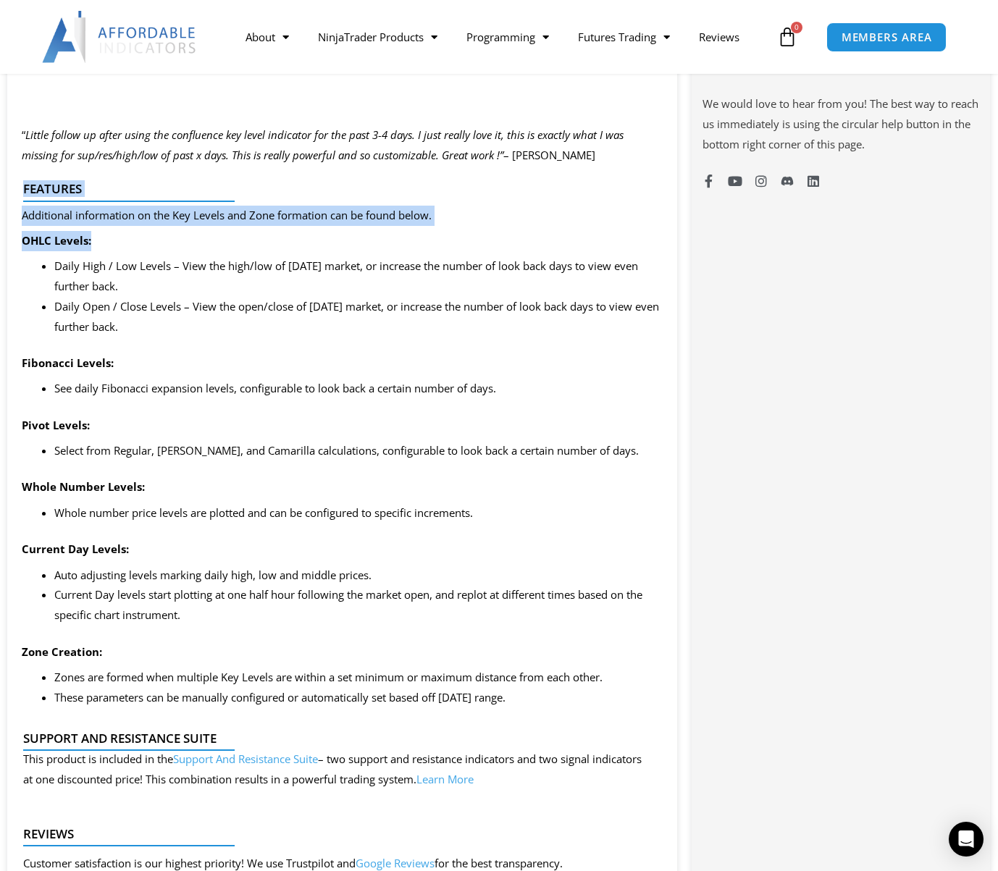
drag, startPoint x: 32, startPoint y: 203, endPoint x: 128, endPoint y: 264, distance: 113.9
click at [128, 264] on div "SAVE NOW – Your special pricing is immediately applied! Offer expires Wednesday…" at bounding box center [342, 676] width 670 height 2270
click at [128, 251] on p "OHLC Levels:" at bounding box center [342, 241] width 641 height 20
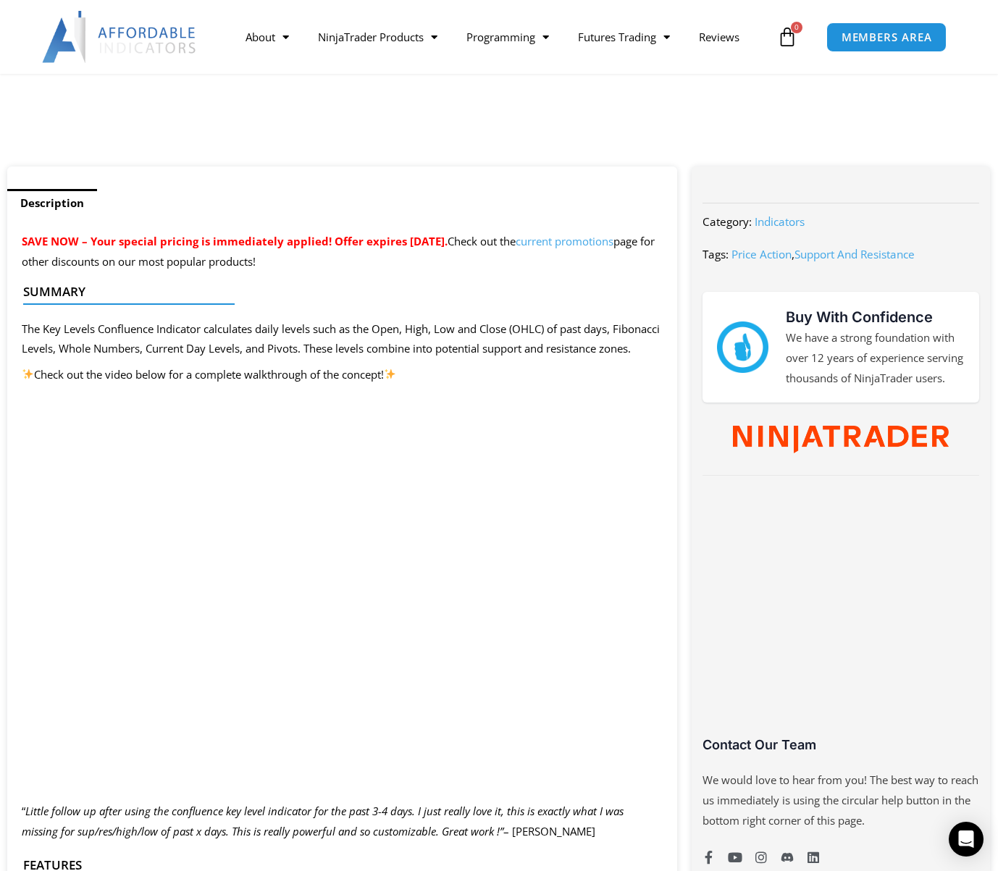
scroll to position [434, 0]
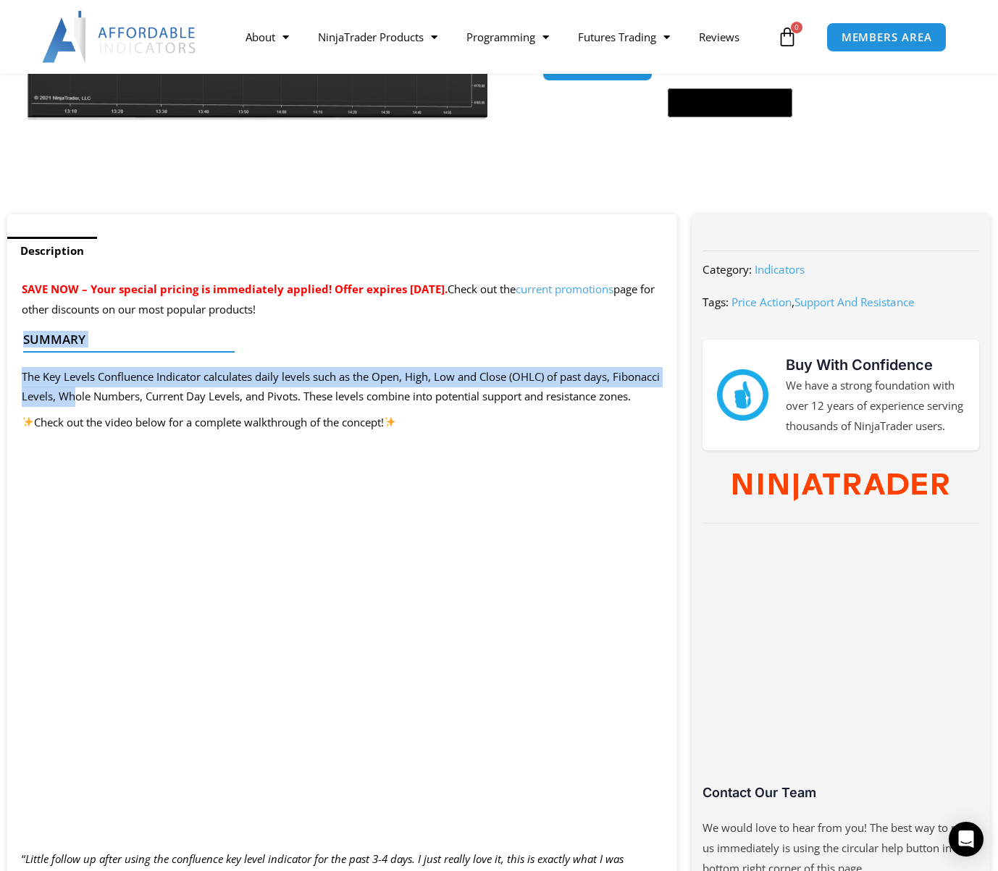
drag, startPoint x: 25, startPoint y: 337, endPoint x: 127, endPoint y: 389, distance: 114.9
click at [127, 389] on p "The Key Levels Confluence Indicator calculates daily levels such as the Open, H…" at bounding box center [342, 387] width 641 height 41
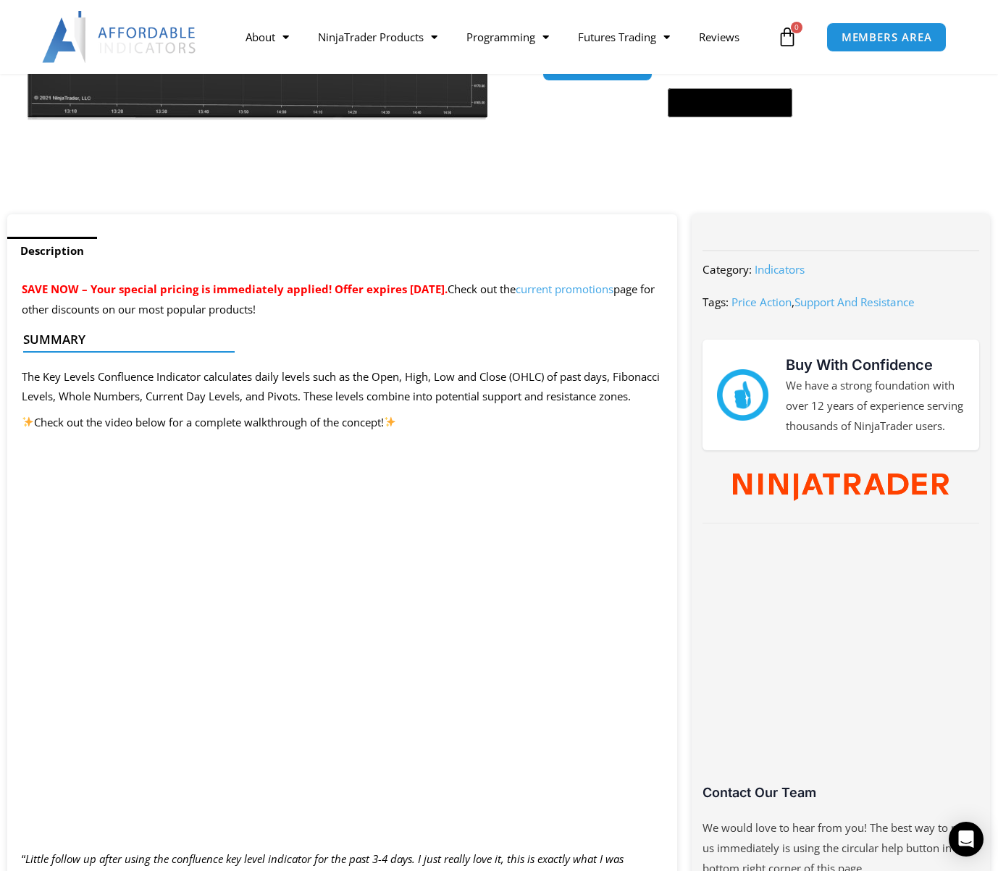
drag, startPoint x: 144, startPoint y: 376, endPoint x: 83, endPoint y: 349, distance: 67.4
click at [83, 349] on div at bounding box center [336, 364] width 626 height 34
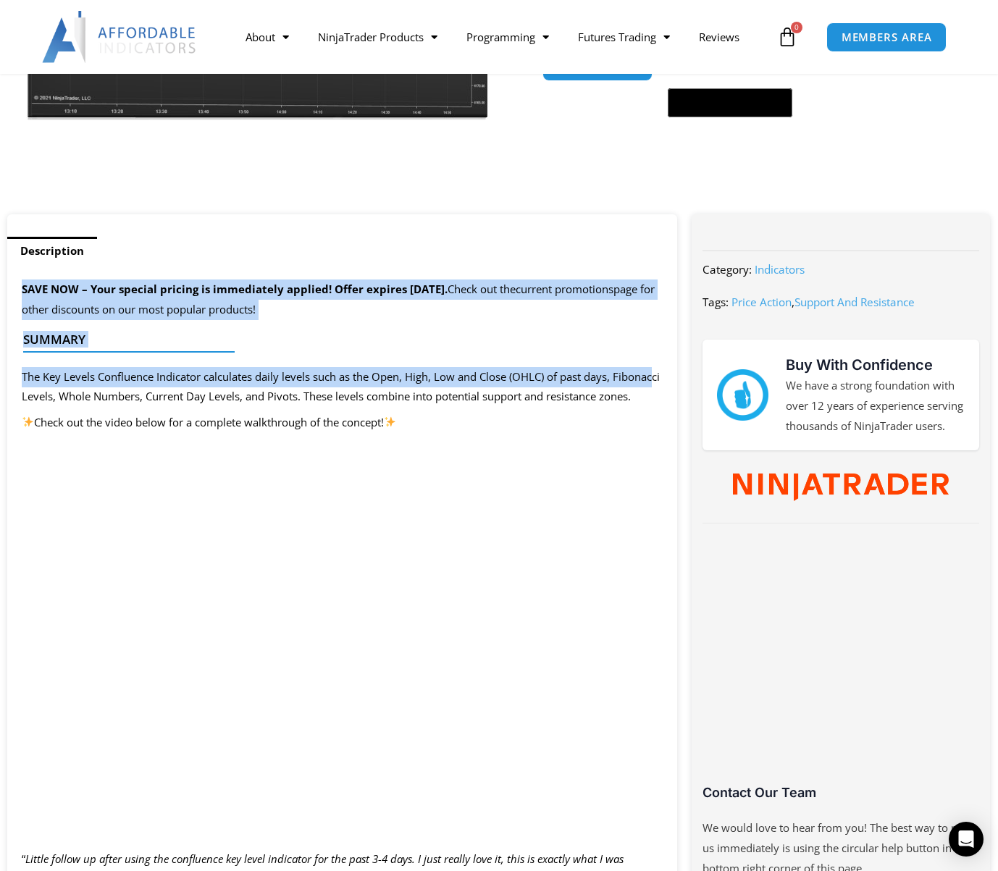
drag, startPoint x: 62, startPoint y: 387, endPoint x: 12, endPoint y: 295, distance: 104.6
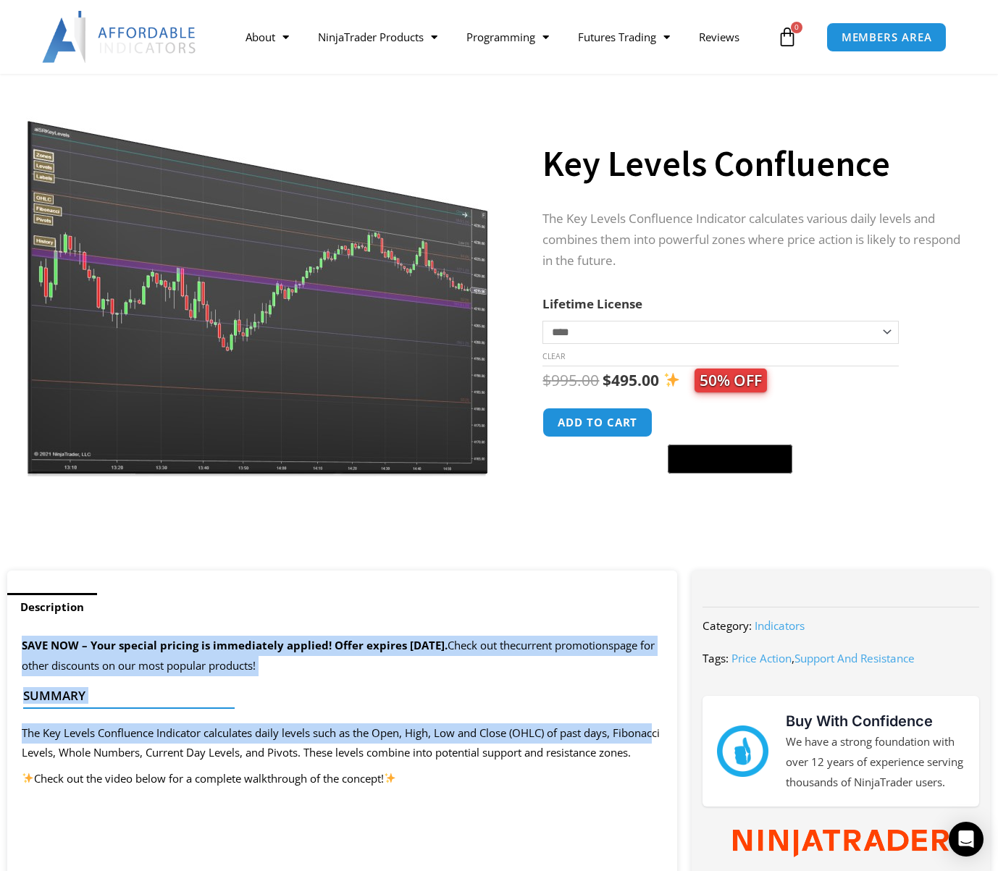
scroll to position [0, 0]
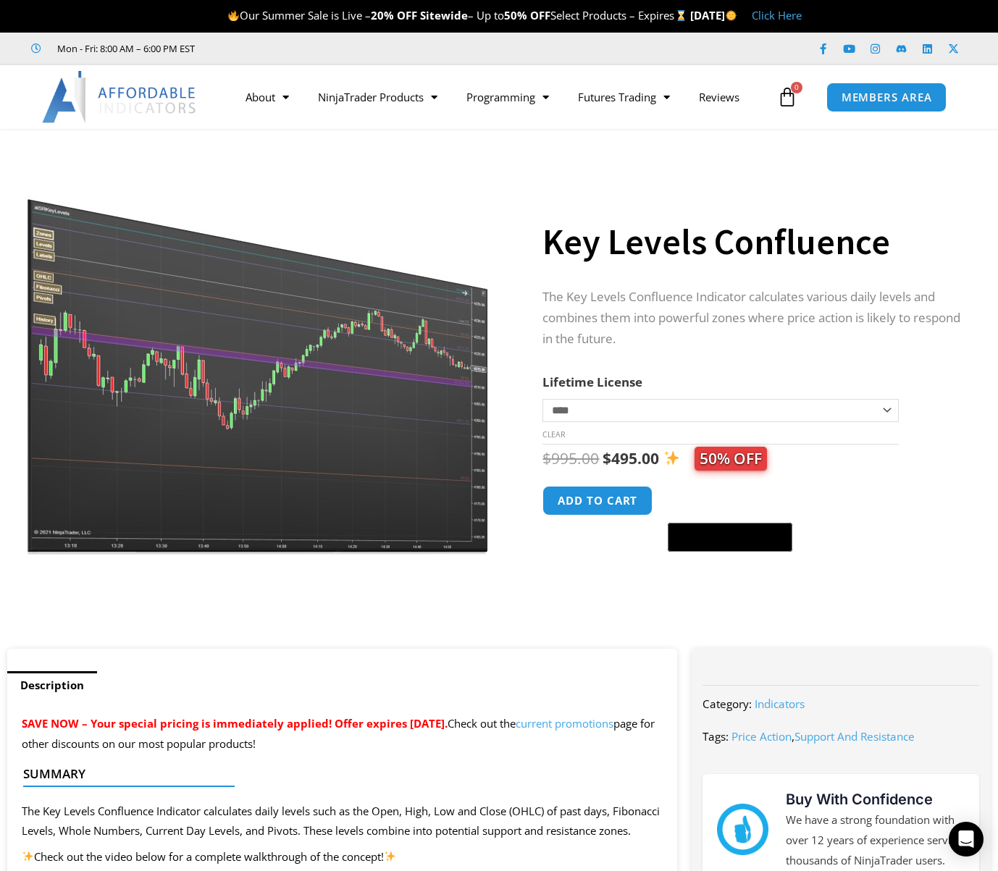
drag, startPoint x: 856, startPoint y: 478, endPoint x: 848, endPoint y: 467, distance: 13.9
click at [856, 478] on div "$ 995.00 Original price was: $995.00. $ 495.00 Current price is: $495.00. 50% O…" at bounding box center [751, 498] width 419 height 108
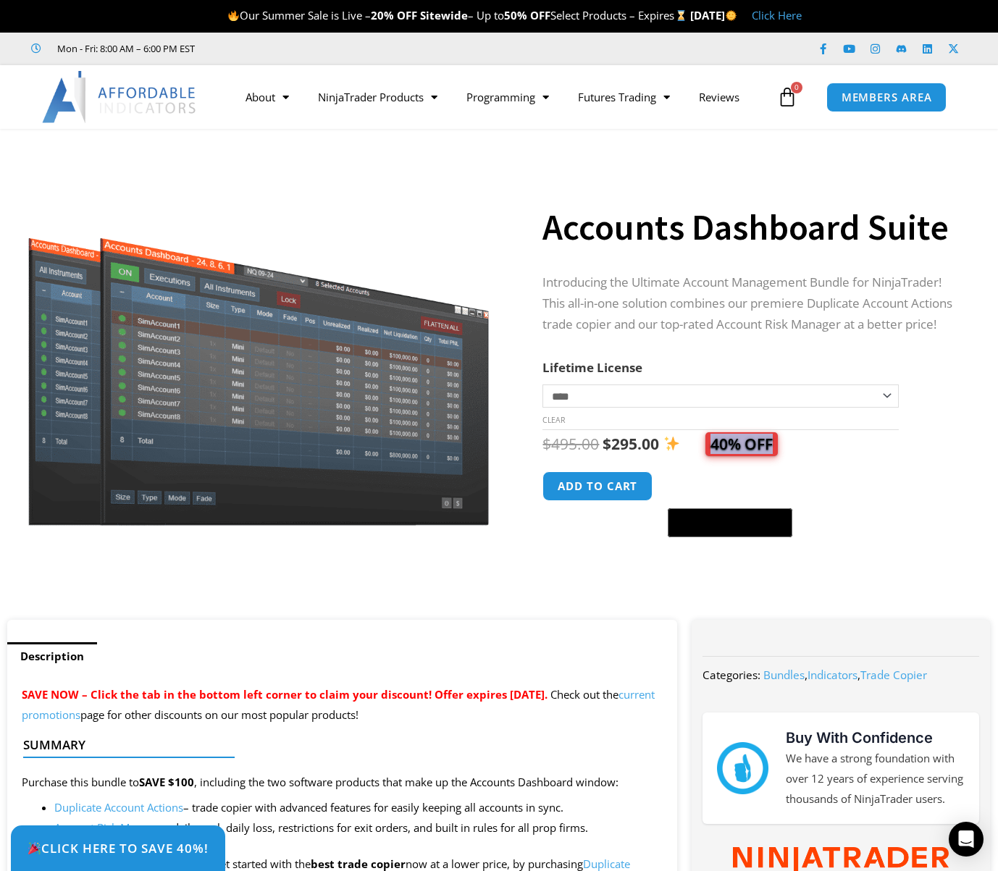
drag, startPoint x: 770, startPoint y: 459, endPoint x: 691, endPoint y: 453, distance: 79.8
click at [691, 453] on span "40% OFF" at bounding box center [718, 444] width 119 height 20
click at [810, 458] on div "$ 495.00 Original price was: $495.00. $ 295.00 Current price is: $295.00. 40% O…" at bounding box center [751, 444] width 419 height 28
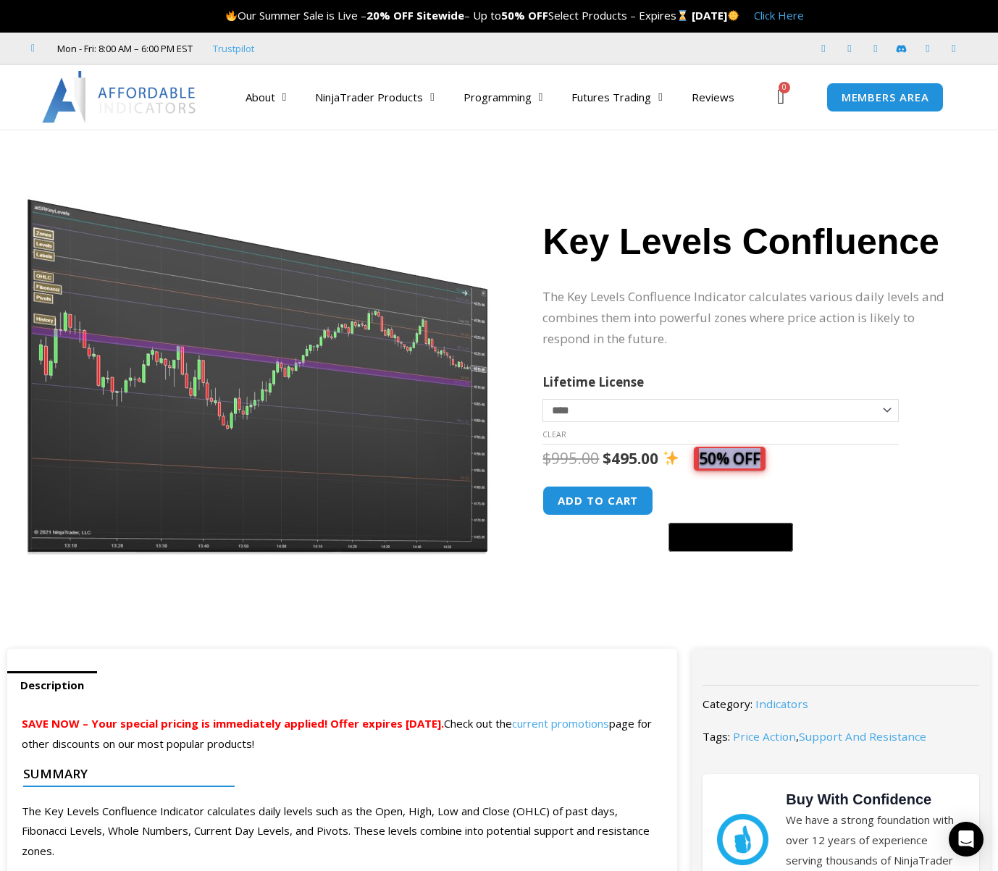
drag, startPoint x: 761, startPoint y: 468, endPoint x: 686, endPoint y: 463, distance: 75.5
click at [686, 463] on span "50% OFF" at bounding box center [711, 458] width 107 height 20
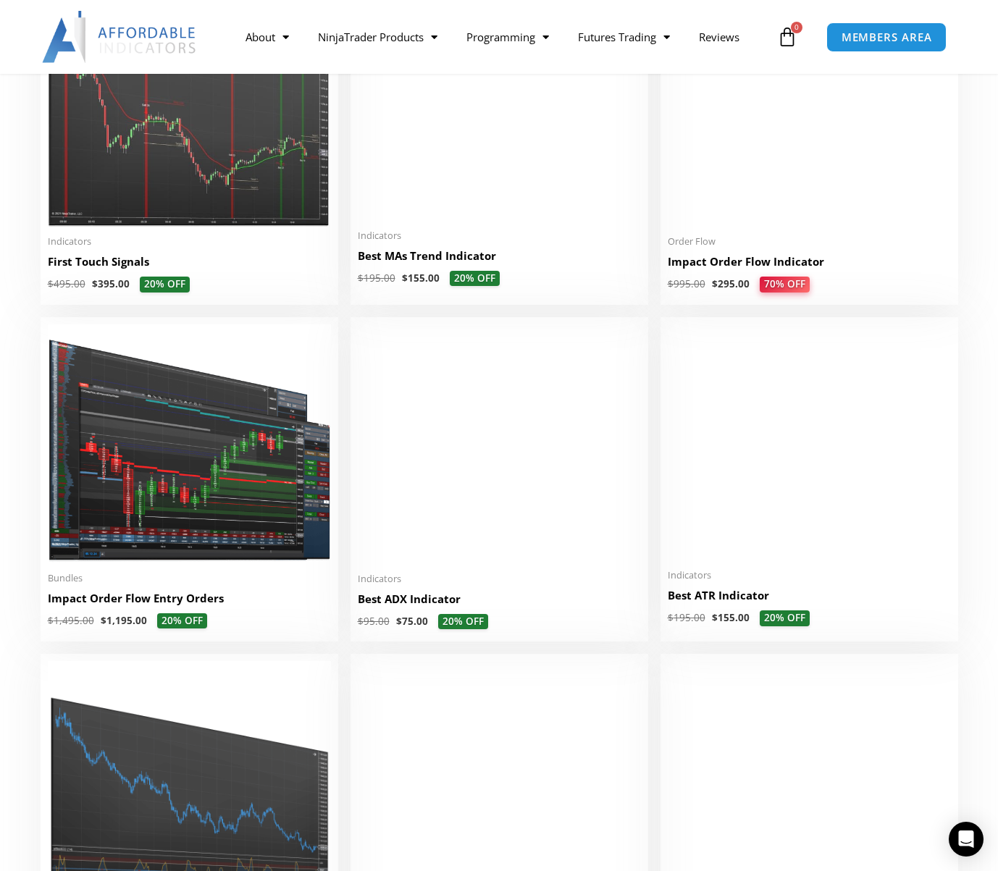
scroll to position [2461, 0]
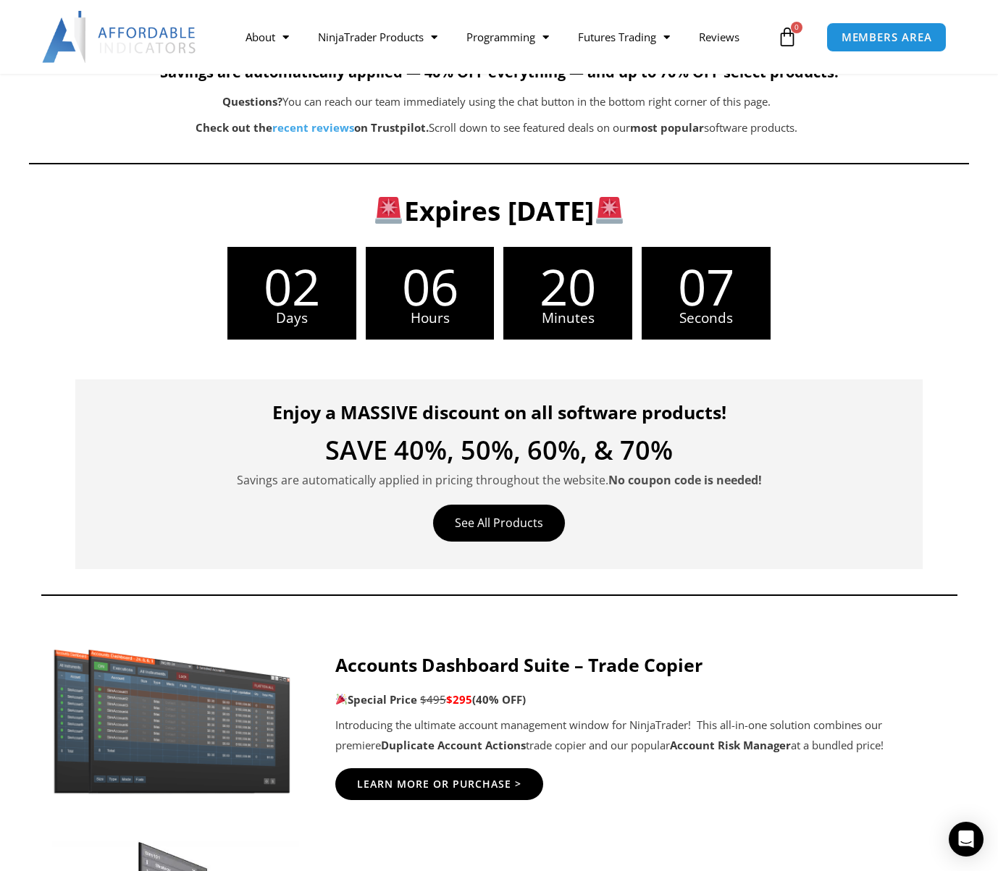
scroll to position [145, 0]
